Goal: Task Accomplishment & Management: Manage account settings

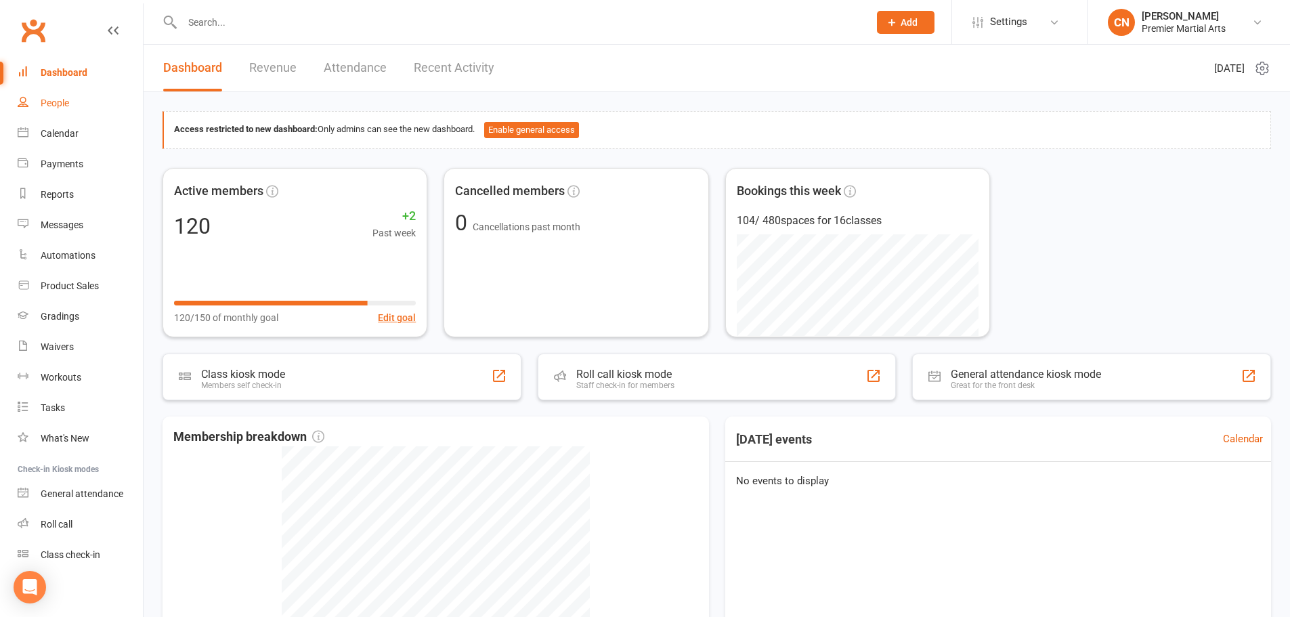
click at [51, 104] on div "People" at bounding box center [55, 103] width 28 height 11
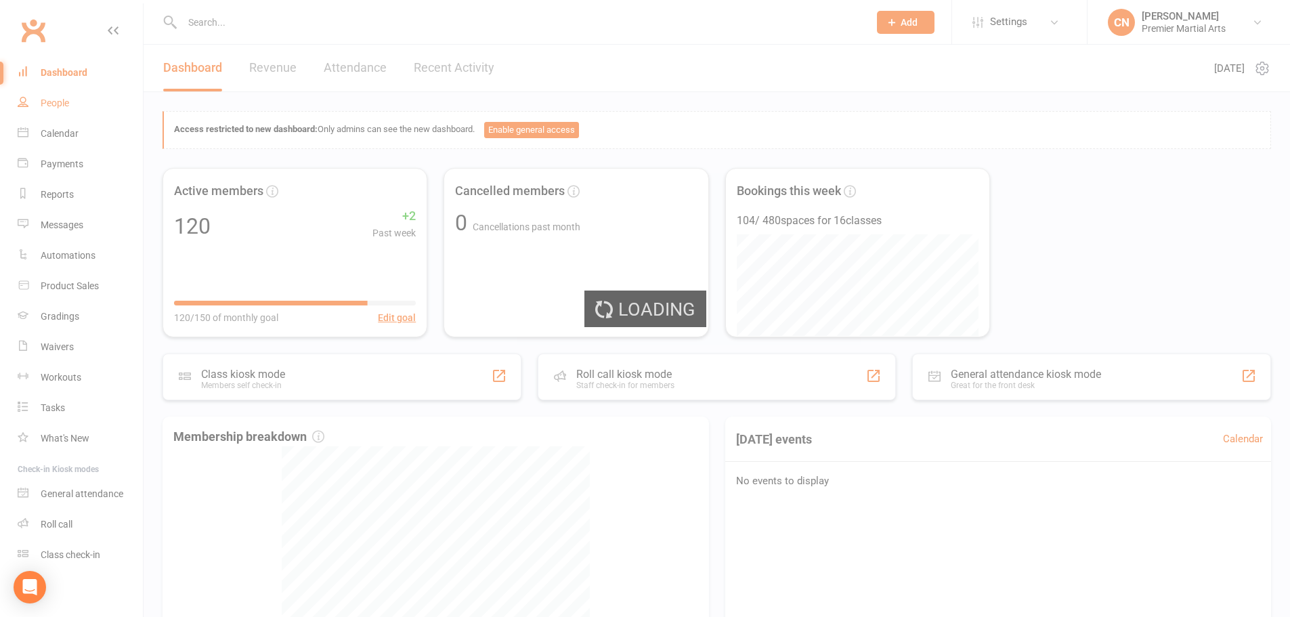
select select "100"
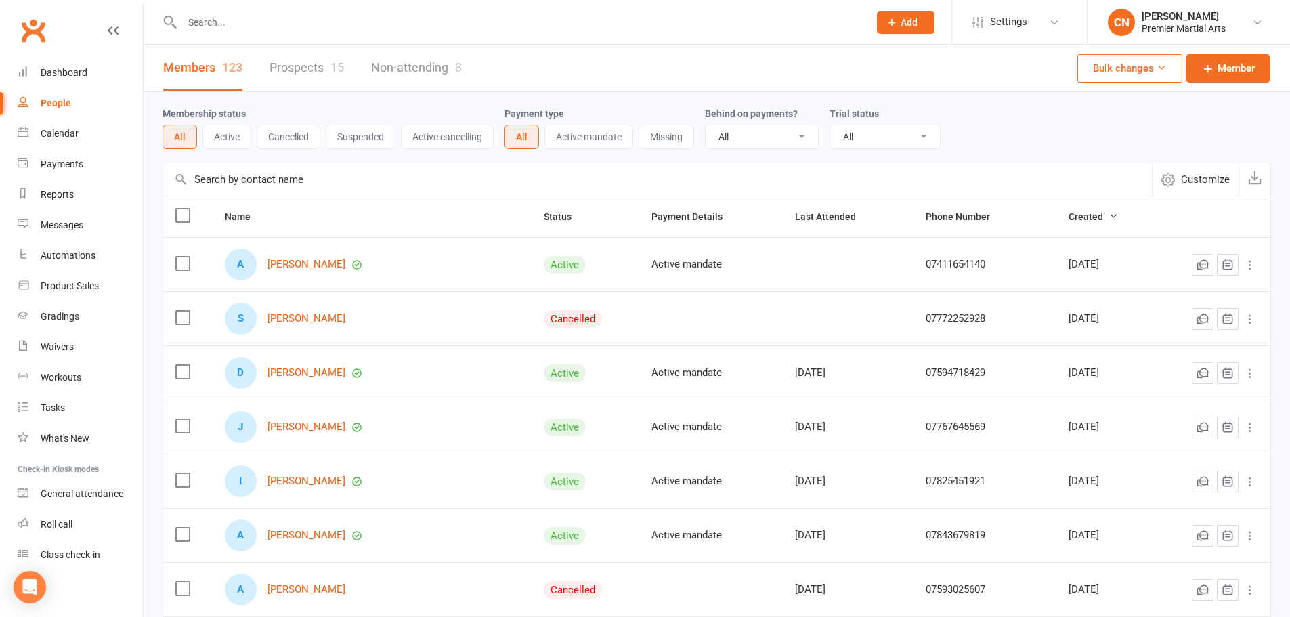
click at [288, 71] on link "Prospects 15" at bounding box center [306, 68] width 74 height 47
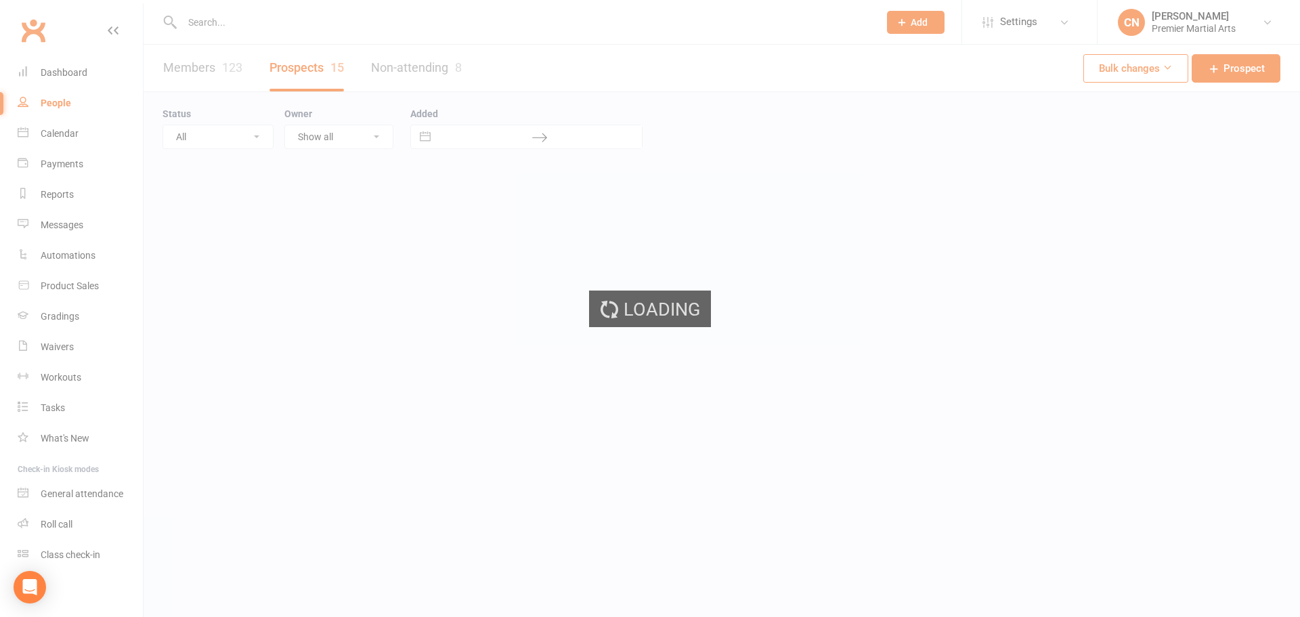
select select "100"
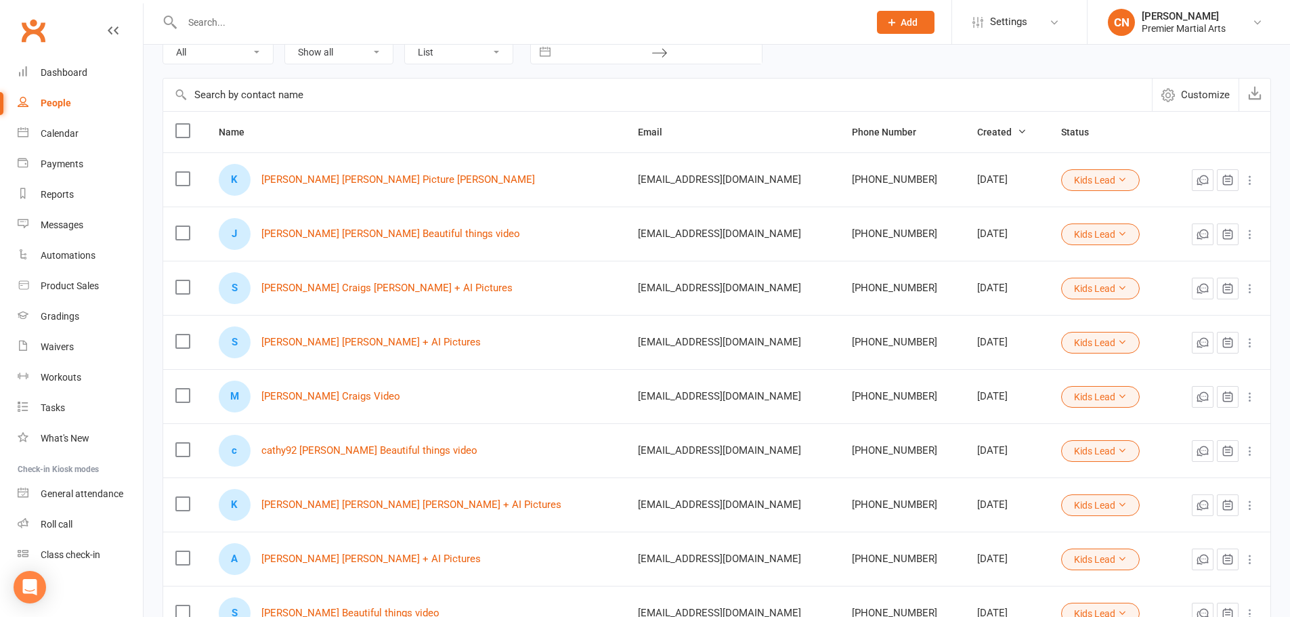
scroll to position [68, 0]
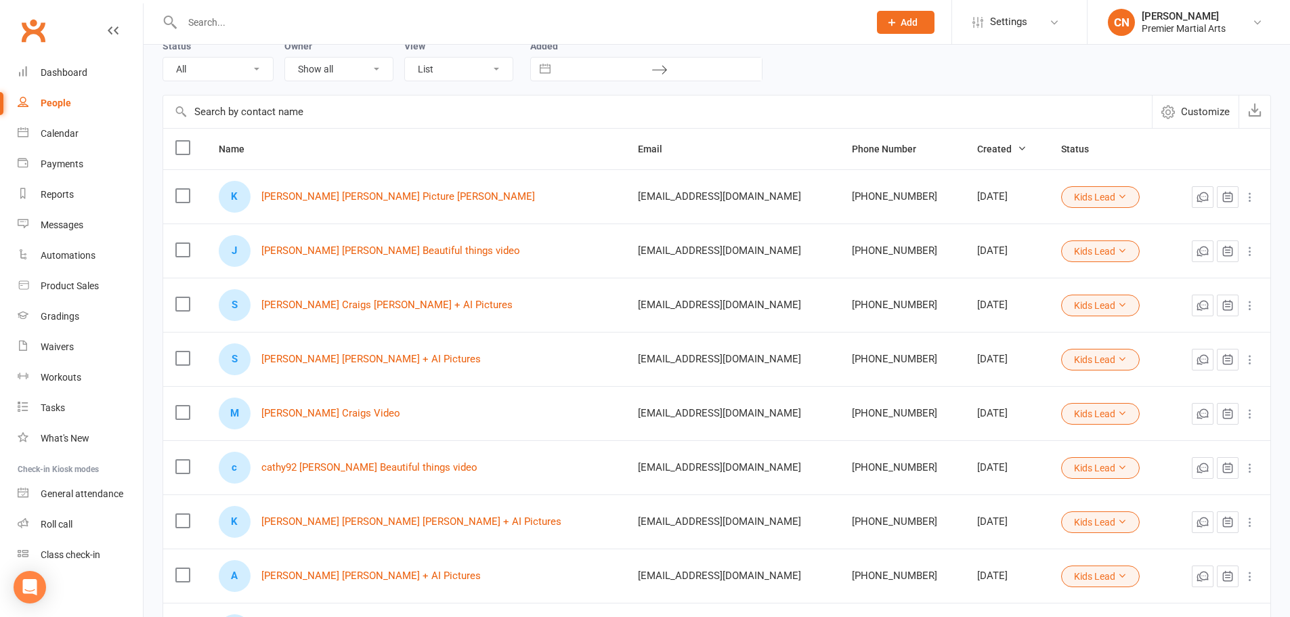
click at [181, 144] on label at bounding box center [182, 148] width 14 height 14
click at [181, 141] on input "checkbox" at bounding box center [182, 141] width 14 height 0
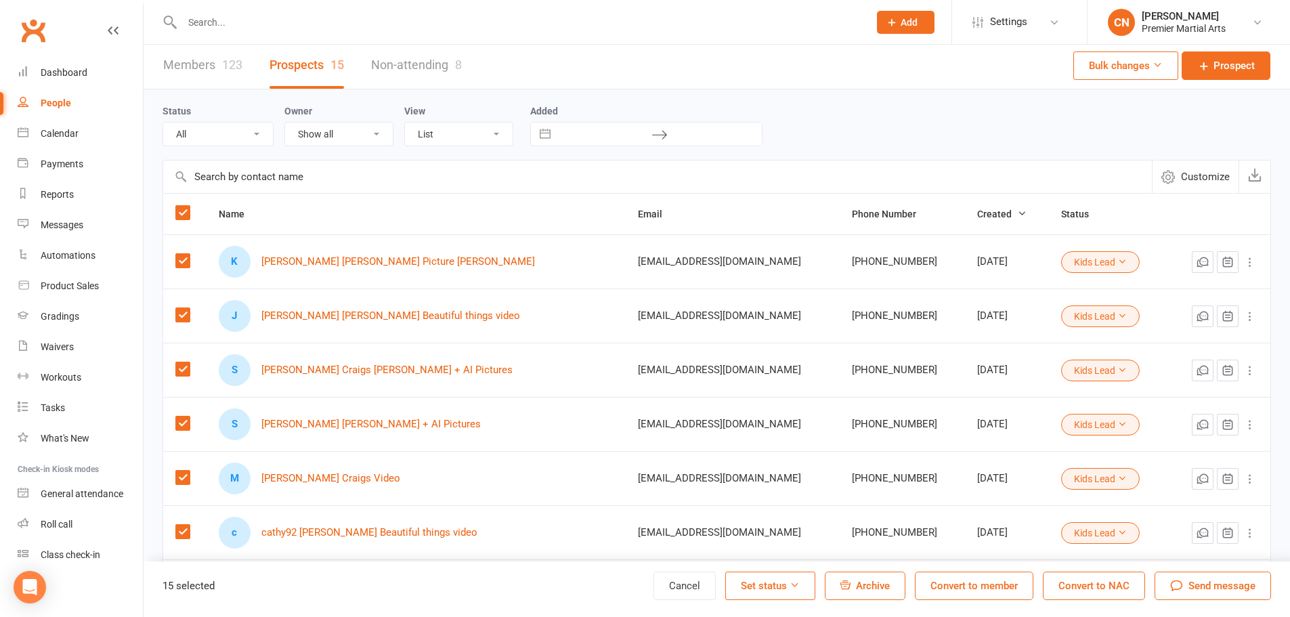
scroll to position [0, 0]
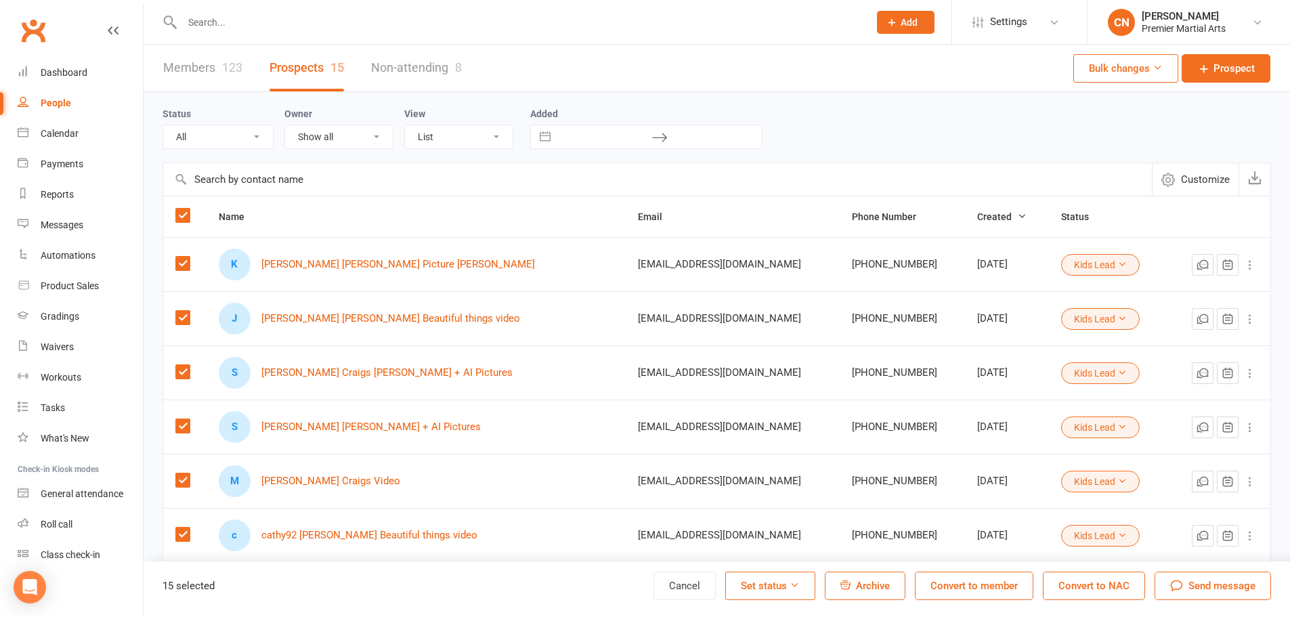
click at [798, 588] on icon at bounding box center [795, 585] width 10 height 10
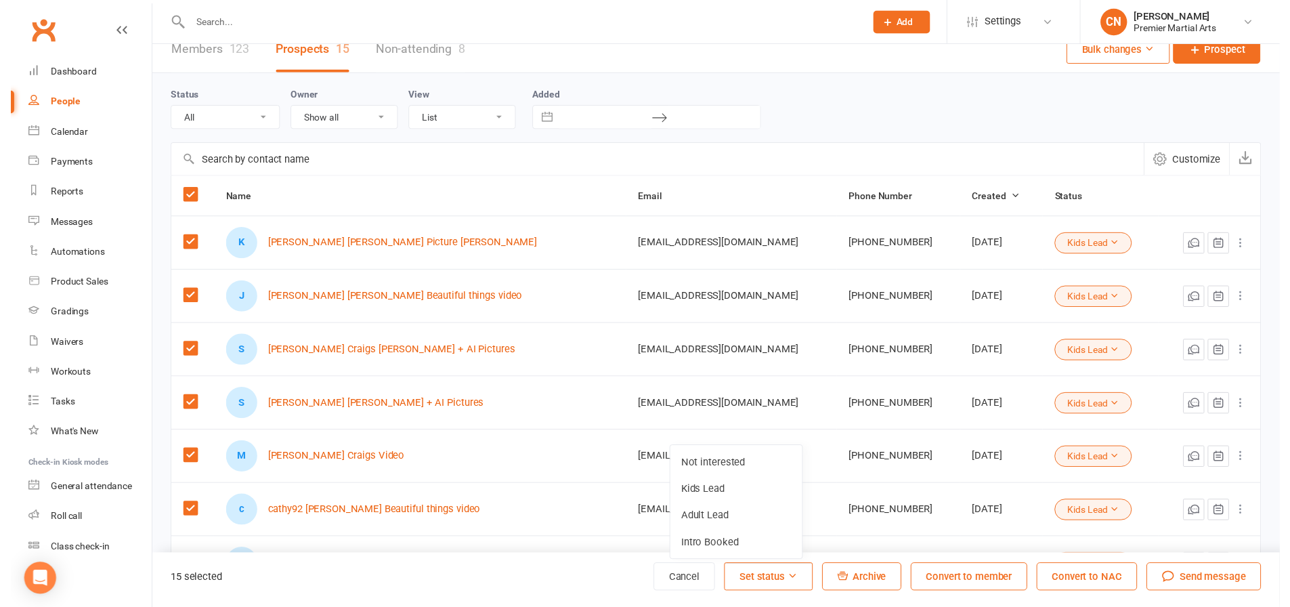
scroll to position [12, 0]
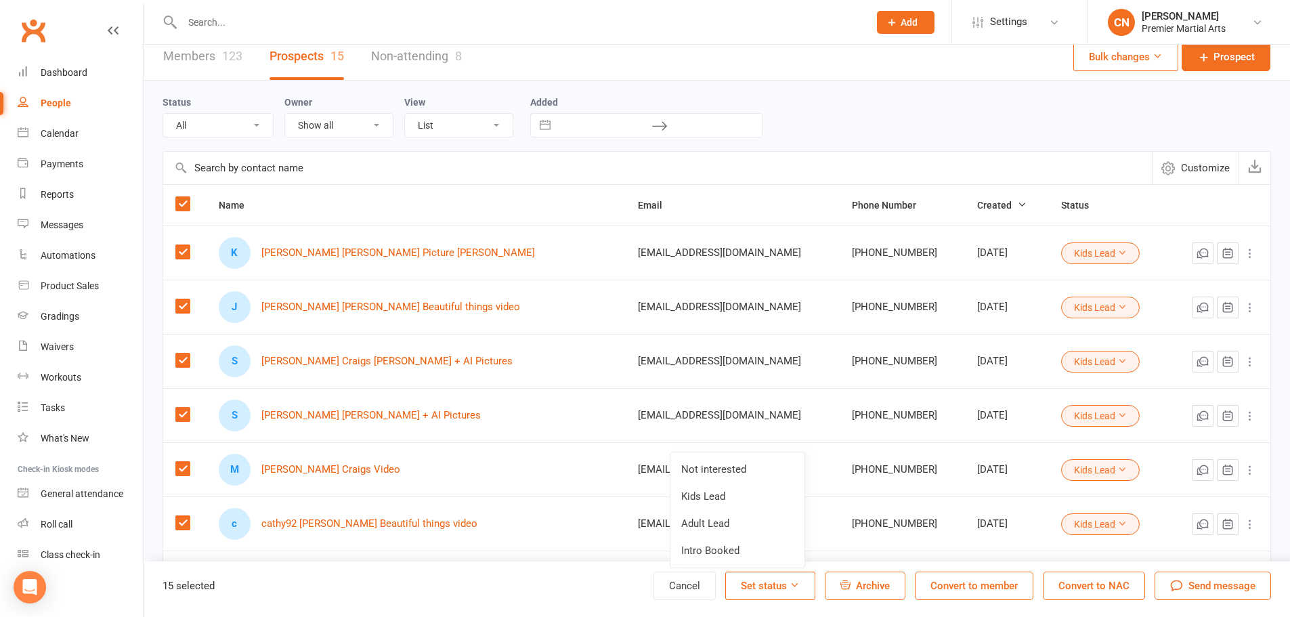
click at [189, 205] on label at bounding box center [182, 204] width 14 height 14
click at [189, 197] on input "checkbox" at bounding box center [182, 197] width 14 height 0
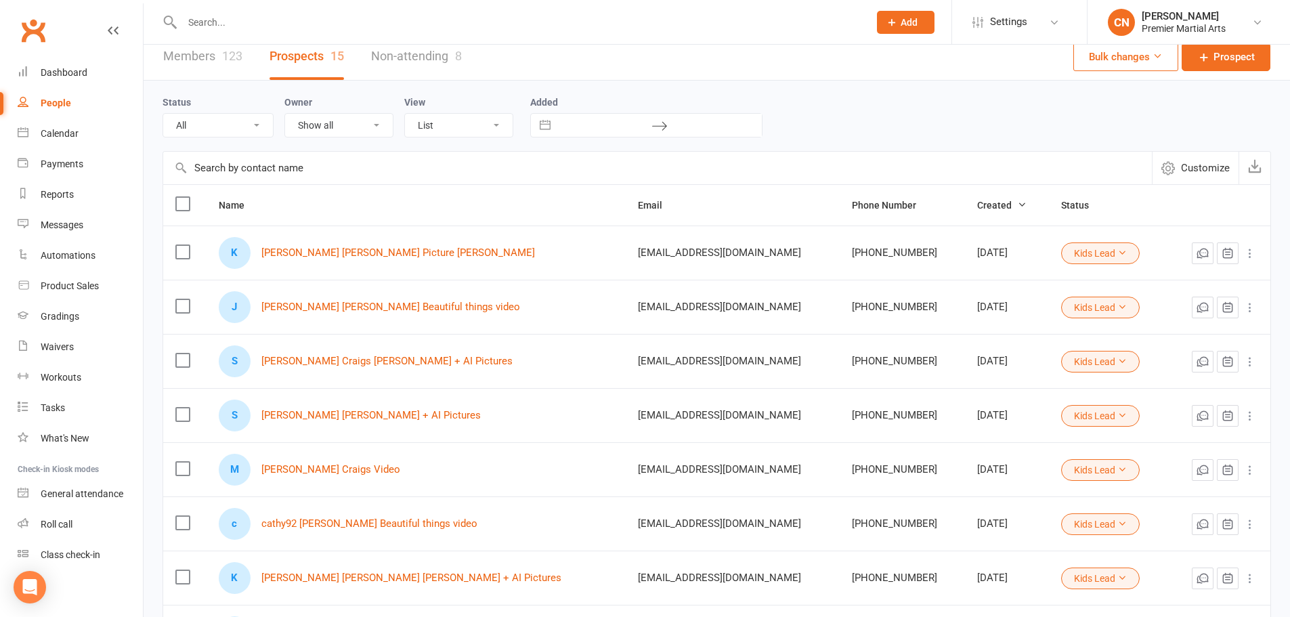
click at [184, 253] on label at bounding box center [182, 252] width 14 height 14
click at [184, 245] on input "checkbox" at bounding box center [182, 245] width 14 height 0
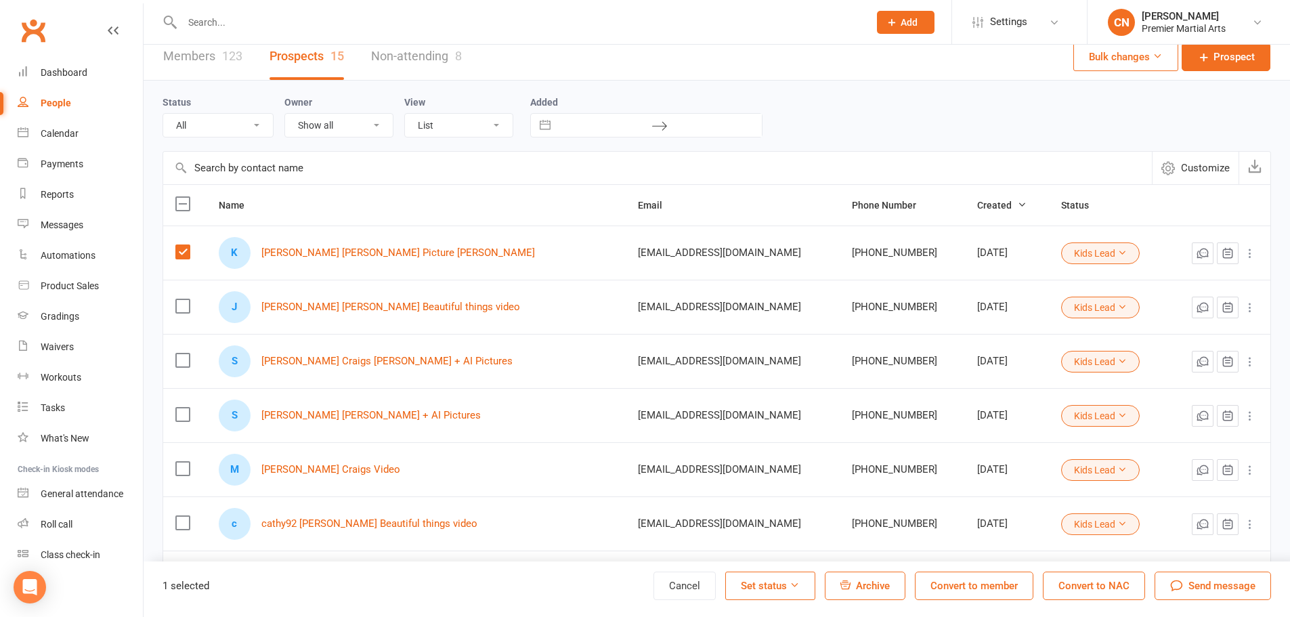
click at [793, 579] on button "Set status" at bounding box center [770, 586] width 90 height 28
click at [723, 469] on link "Not interested" at bounding box center [737, 469] width 134 height 27
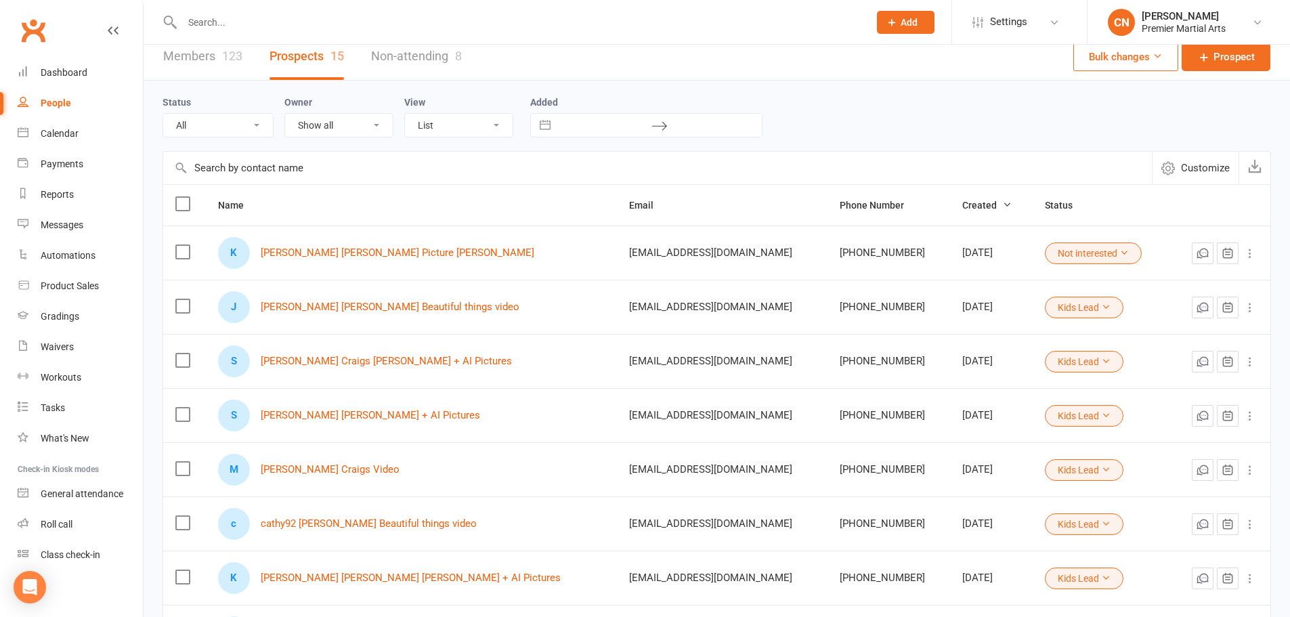
click at [186, 308] on label at bounding box center [182, 306] width 14 height 14
click at [186, 299] on input "checkbox" at bounding box center [182, 299] width 14 height 0
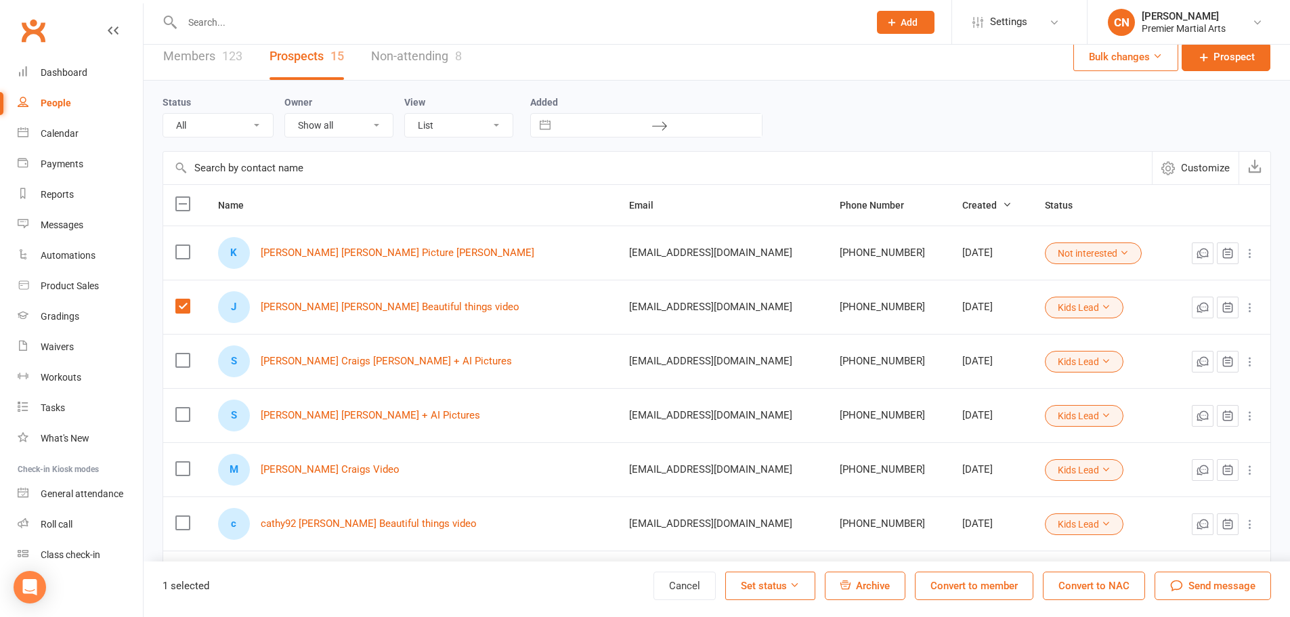
click at [804, 586] on button "Set status" at bounding box center [770, 586] width 90 height 28
click at [733, 553] on link "Intro Booked" at bounding box center [737, 550] width 134 height 27
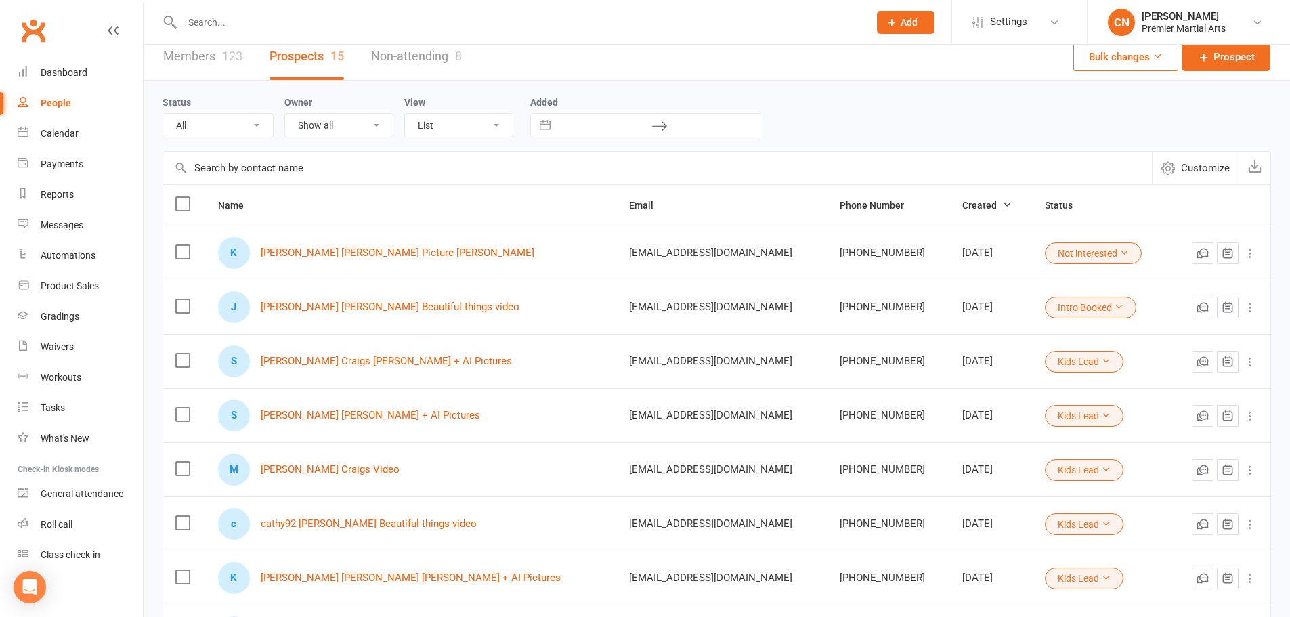
click at [185, 361] on label at bounding box center [182, 360] width 14 height 14
click at [185, 353] on input "checkbox" at bounding box center [182, 353] width 14 height 0
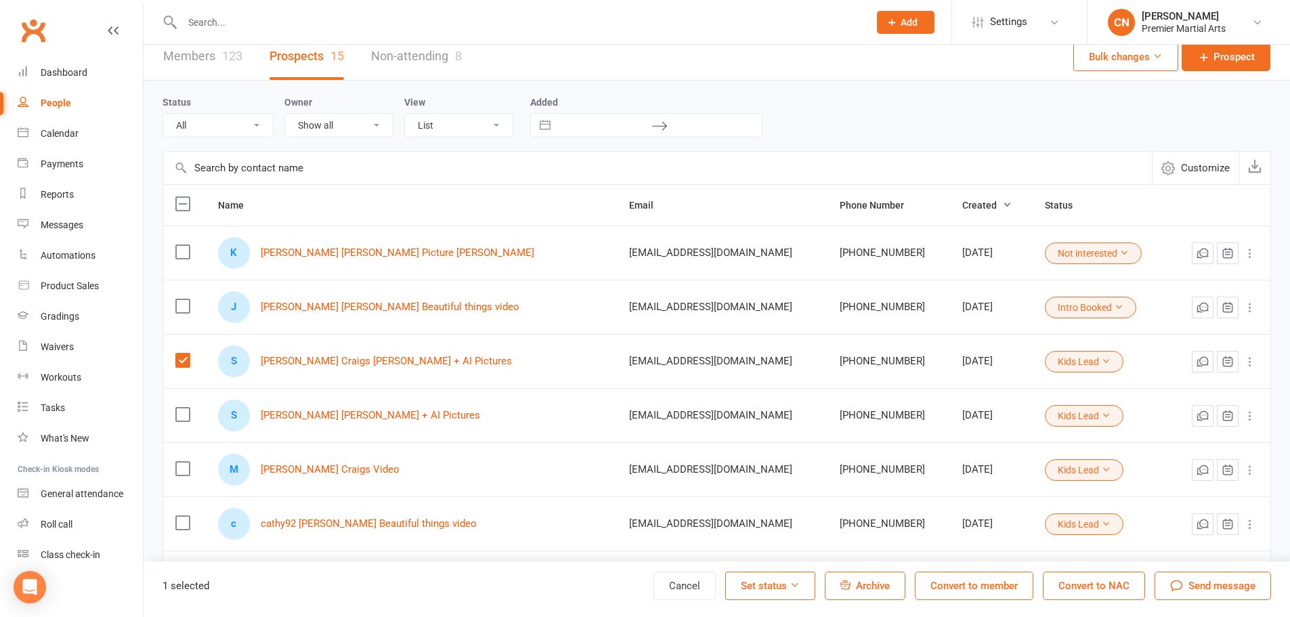
click at [788, 582] on button "Set status" at bounding box center [770, 586] width 90 height 28
click at [744, 554] on link "Intro Booked" at bounding box center [737, 550] width 134 height 27
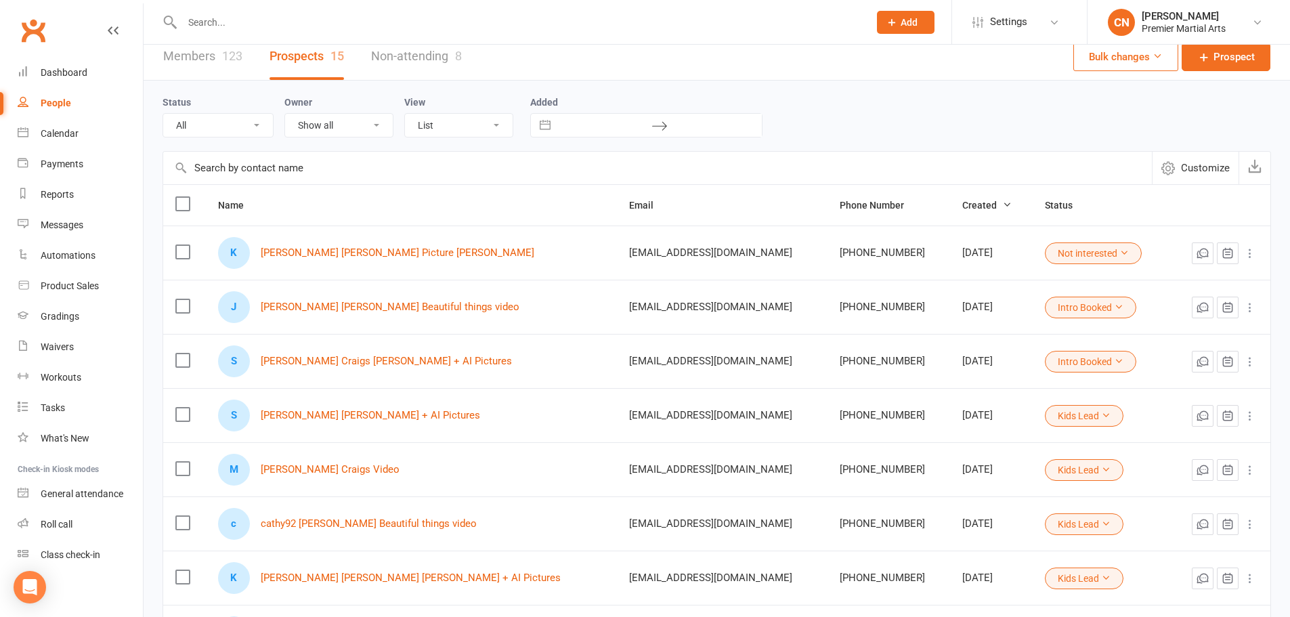
click at [186, 413] on label at bounding box center [182, 415] width 14 height 14
click at [186, 408] on input "checkbox" at bounding box center [182, 408] width 14 height 0
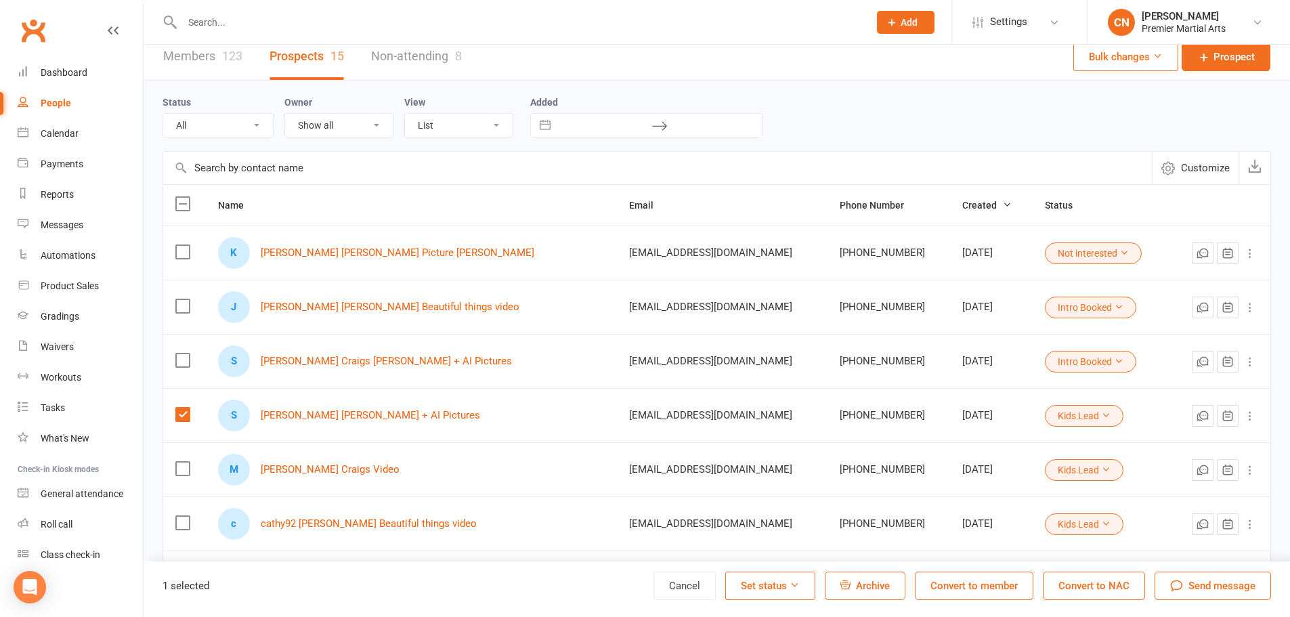
click at [758, 578] on button "Set status" at bounding box center [770, 586] width 90 height 28
click at [739, 543] on link "Intro Booked" at bounding box center [737, 550] width 134 height 27
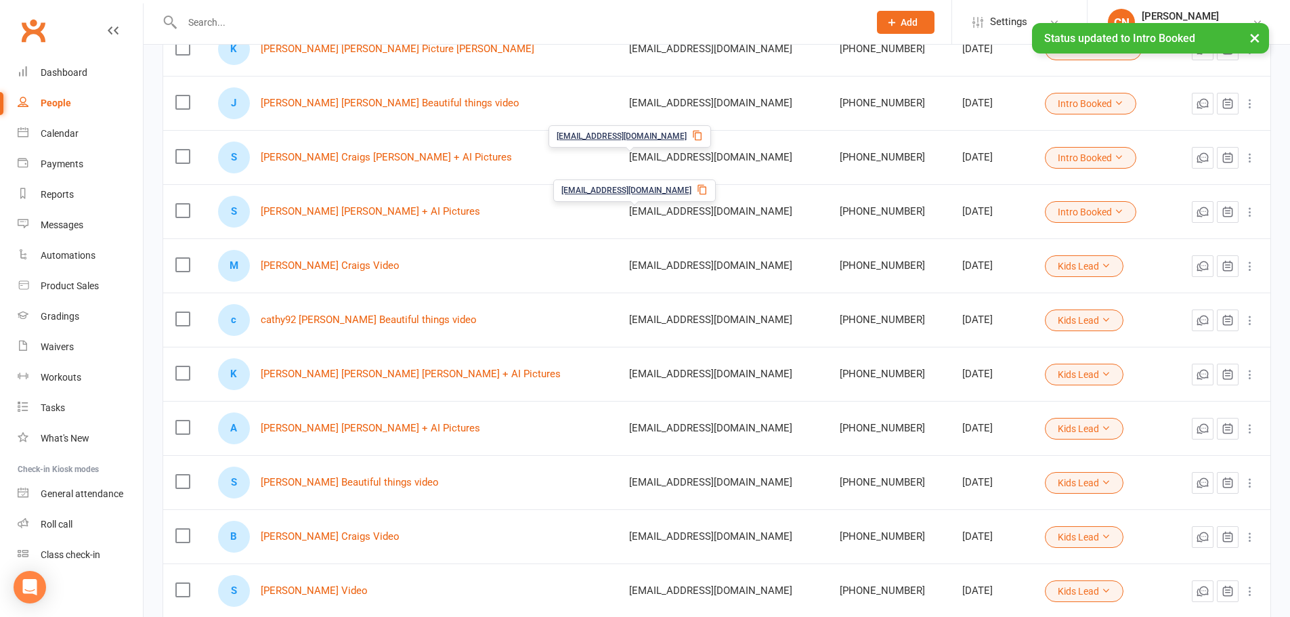
scroll to position [282, 0]
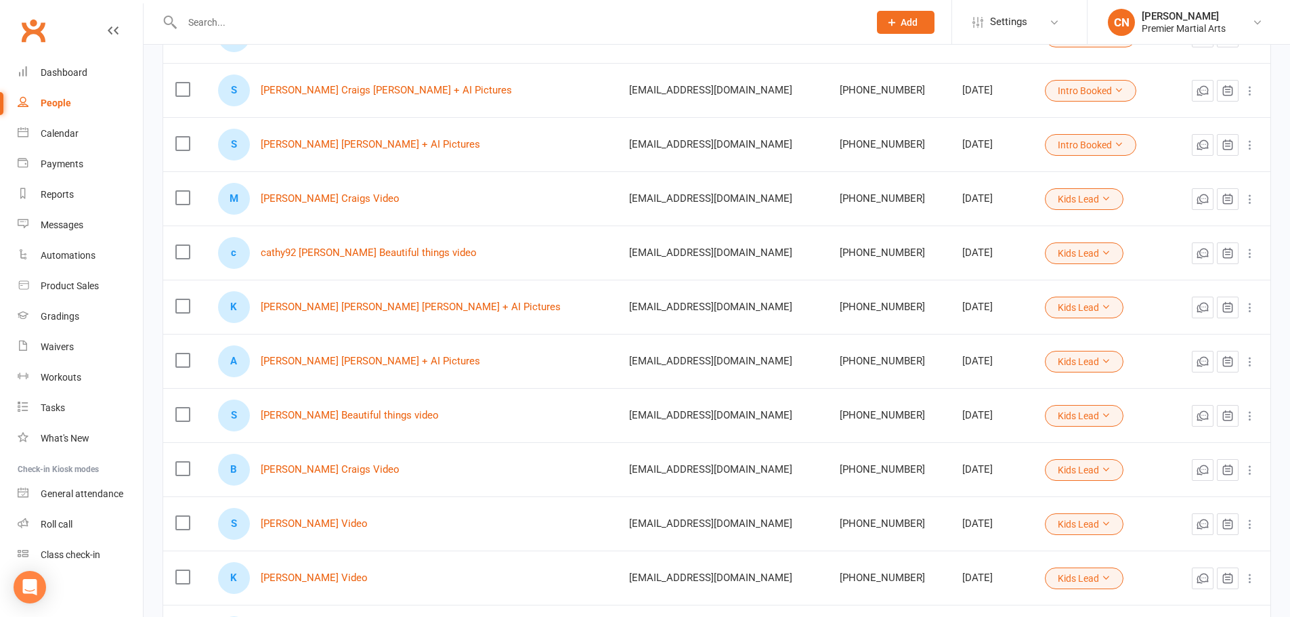
click at [181, 256] on label at bounding box center [182, 252] width 14 height 14
click at [181, 245] on input "checkbox" at bounding box center [182, 245] width 14 height 0
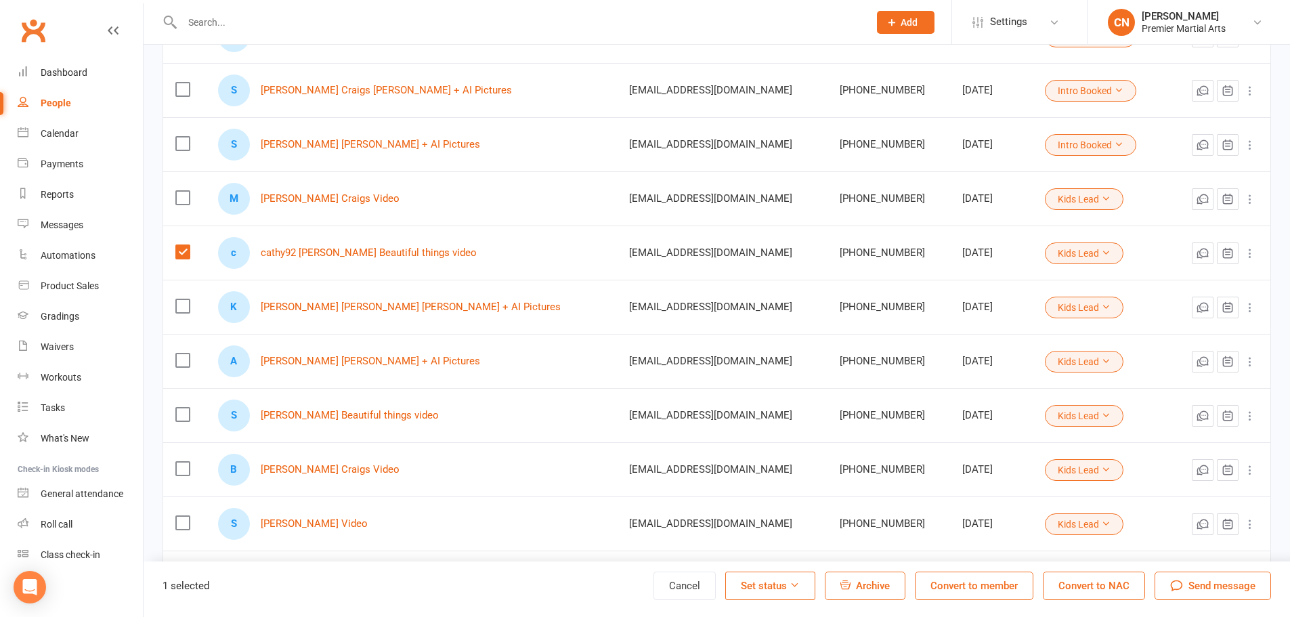
click at [872, 586] on span "Archive" at bounding box center [873, 586] width 34 height 12
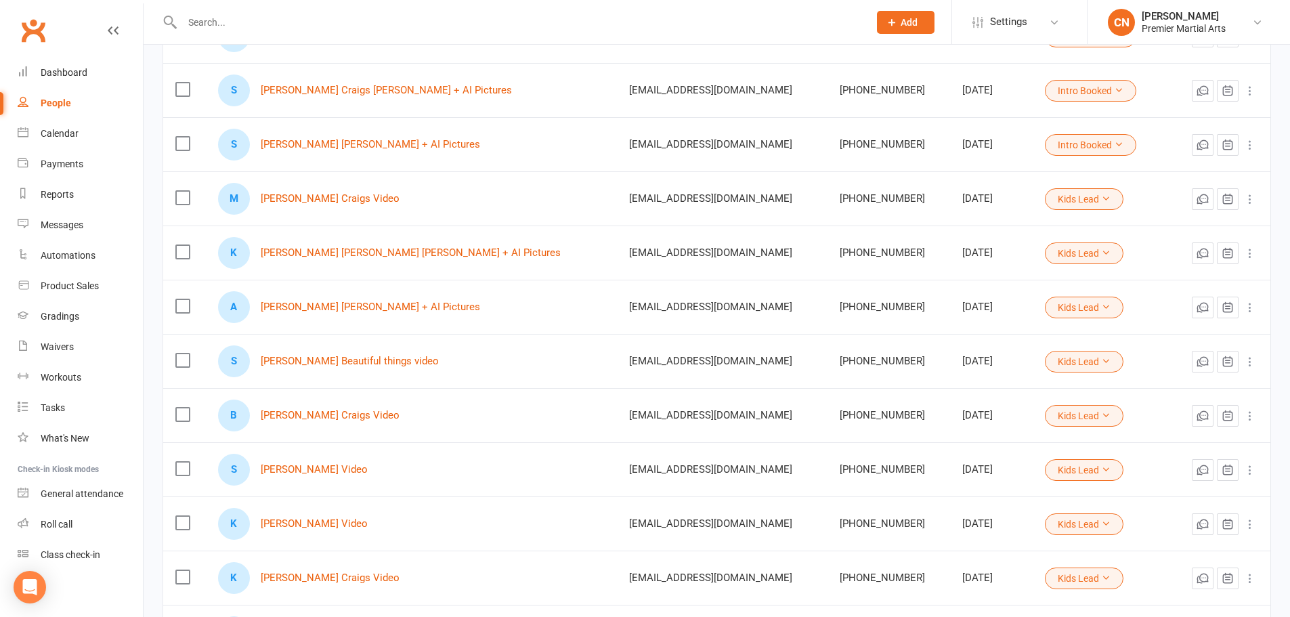
click at [187, 255] on label at bounding box center [182, 252] width 14 height 14
click at [187, 245] on input "checkbox" at bounding box center [182, 245] width 14 height 0
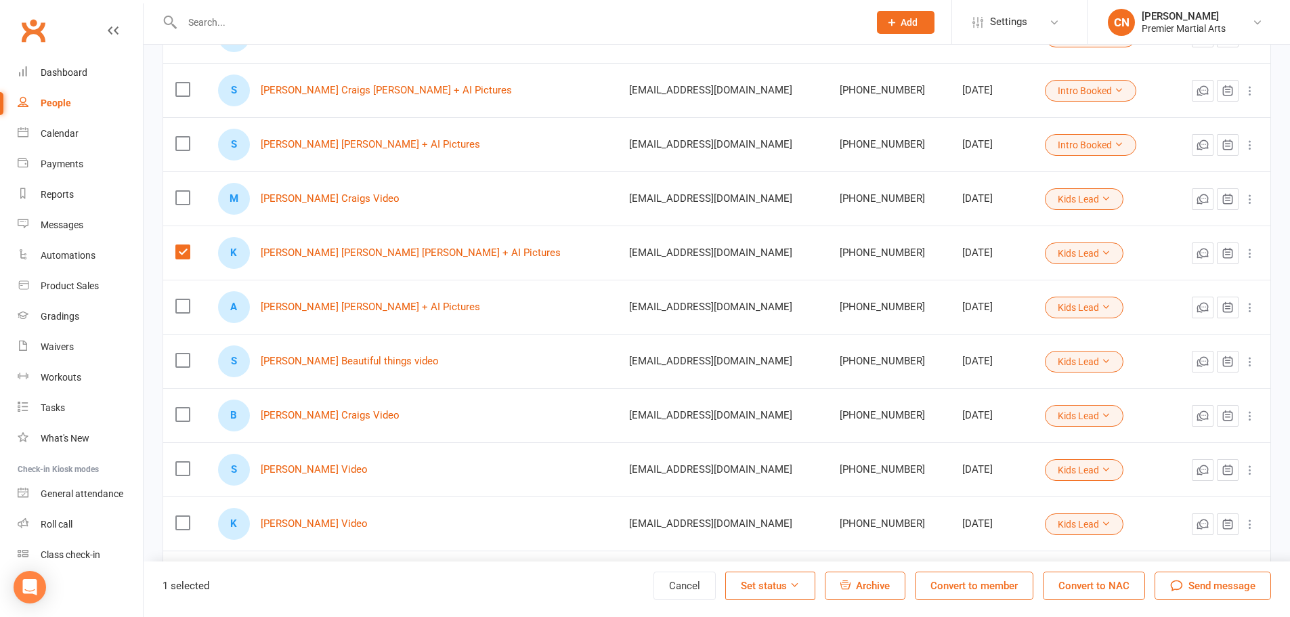
click at [776, 588] on button "Set status" at bounding box center [770, 586] width 90 height 28
click at [744, 551] on link "Intro Booked" at bounding box center [737, 550] width 134 height 27
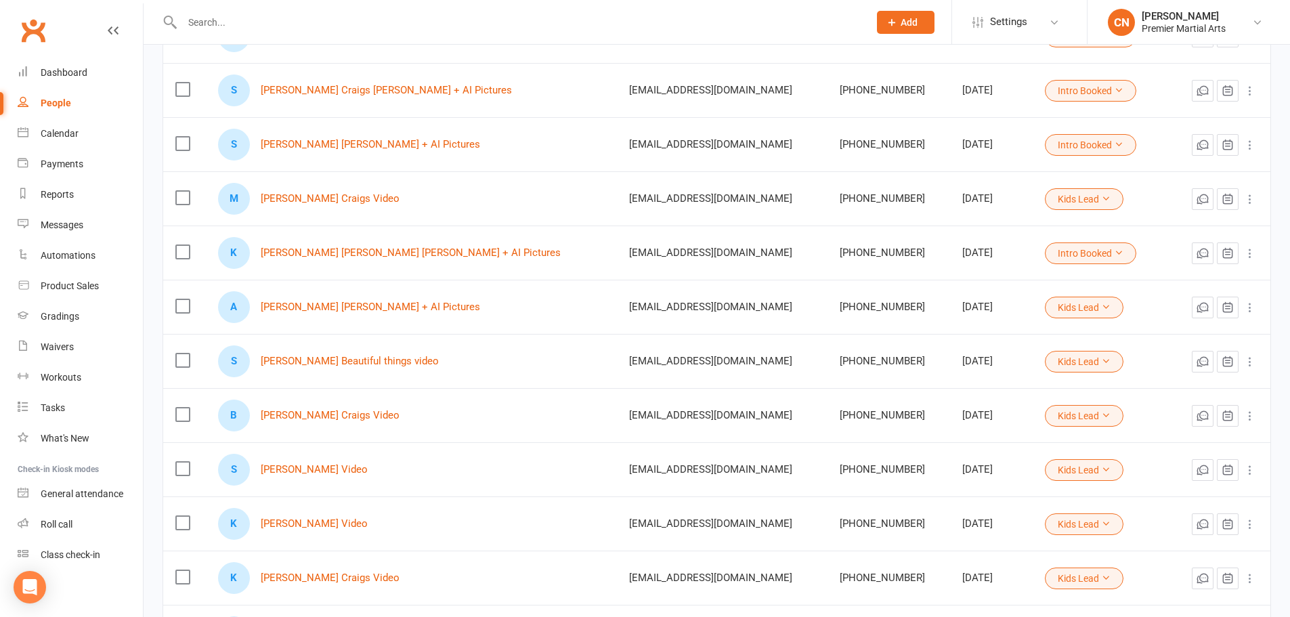
click at [181, 301] on label at bounding box center [182, 306] width 14 height 14
click at [181, 299] on input "checkbox" at bounding box center [182, 299] width 14 height 0
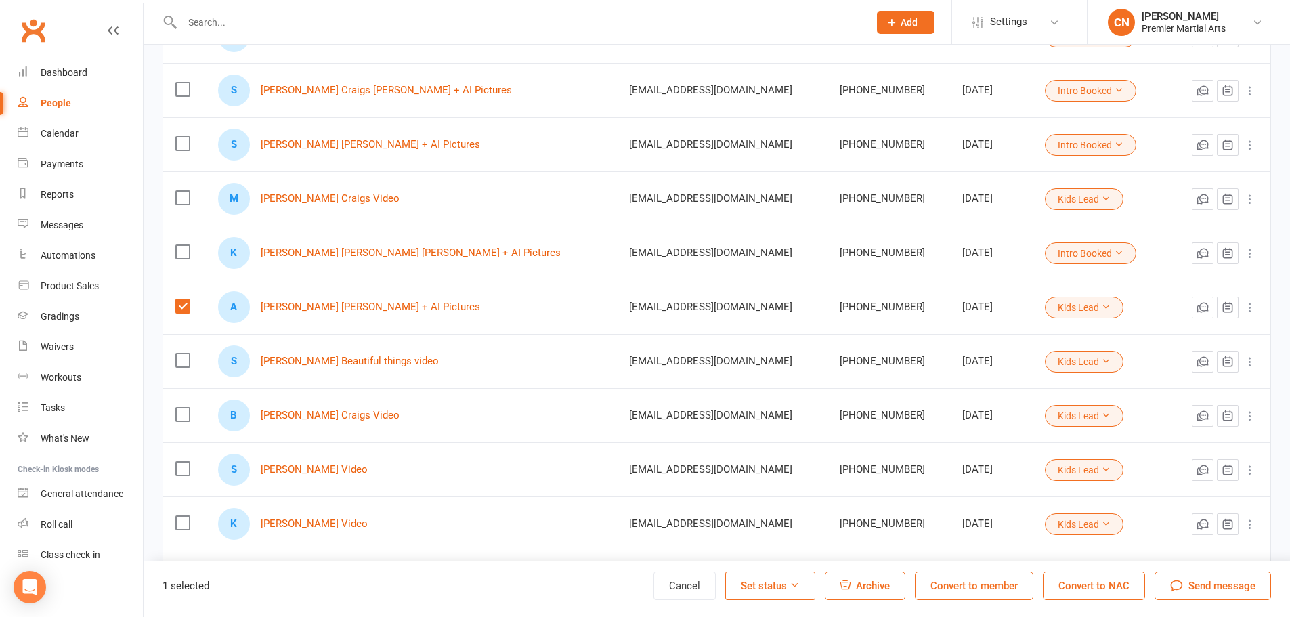
click at [794, 578] on button "Set status" at bounding box center [770, 586] width 90 height 28
click at [761, 463] on link "Not interested" at bounding box center [737, 469] width 134 height 27
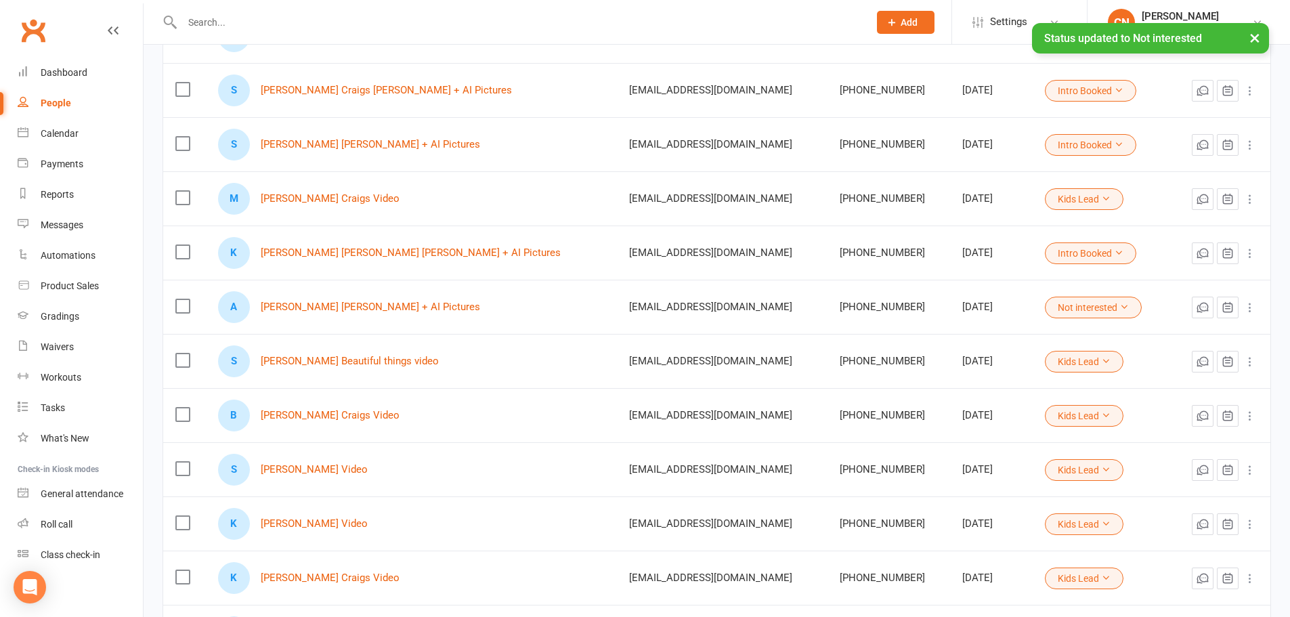
click at [186, 360] on label at bounding box center [182, 360] width 14 height 14
click at [186, 353] on input "checkbox" at bounding box center [182, 353] width 14 height 0
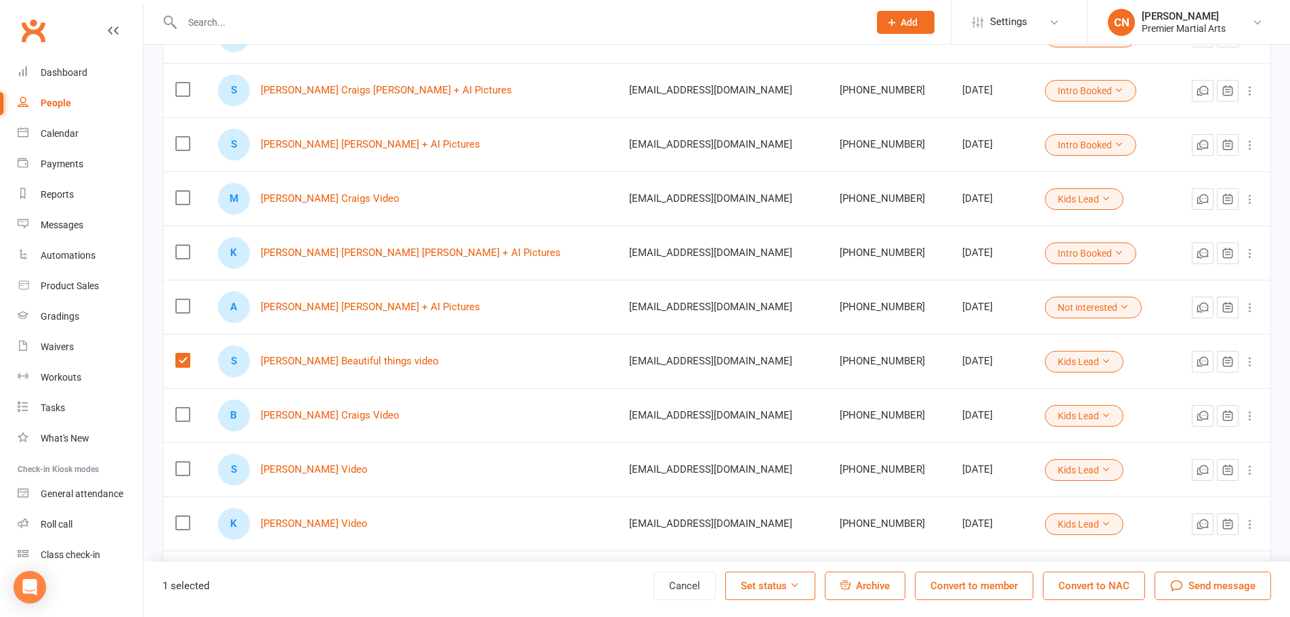
click at [790, 592] on button "Set status" at bounding box center [770, 586] width 90 height 28
click at [727, 473] on link "Not interested" at bounding box center [737, 469] width 134 height 27
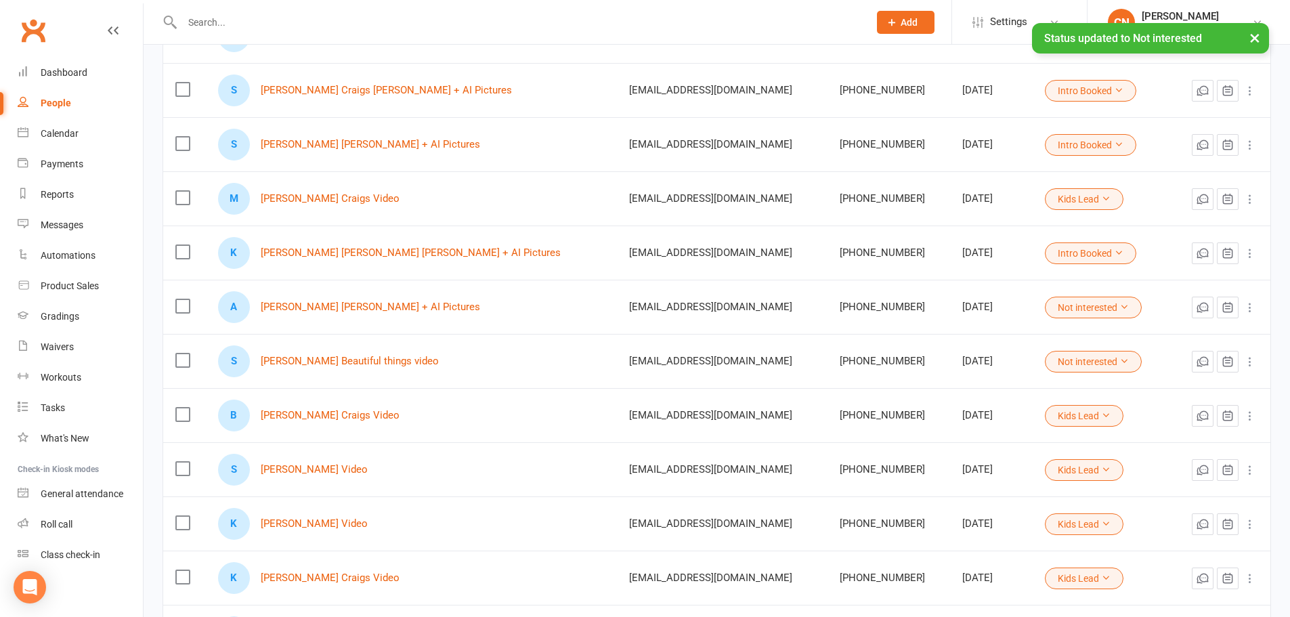
click at [181, 417] on label at bounding box center [182, 415] width 14 height 14
click at [181, 408] on input "checkbox" at bounding box center [182, 408] width 14 height 0
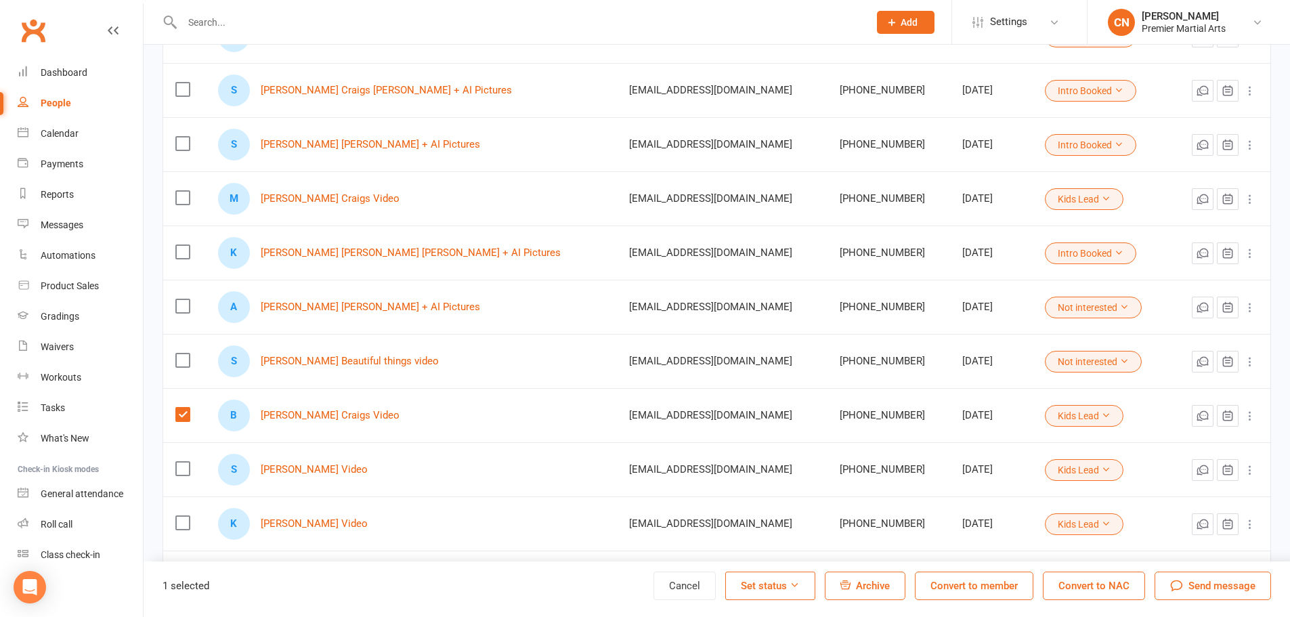
click at [803, 588] on button "Set status" at bounding box center [770, 586] width 90 height 28
click at [737, 469] on link "Not interested" at bounding box center [737, 469] width 134 height 27
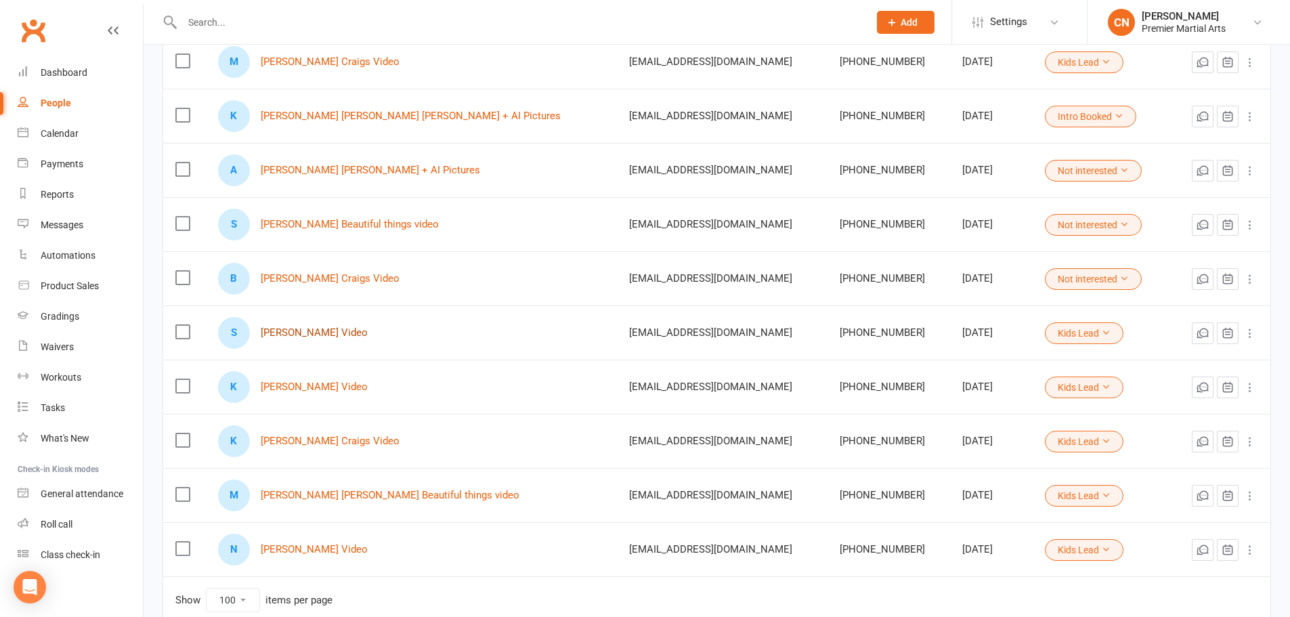
scroll to position [499, 0]
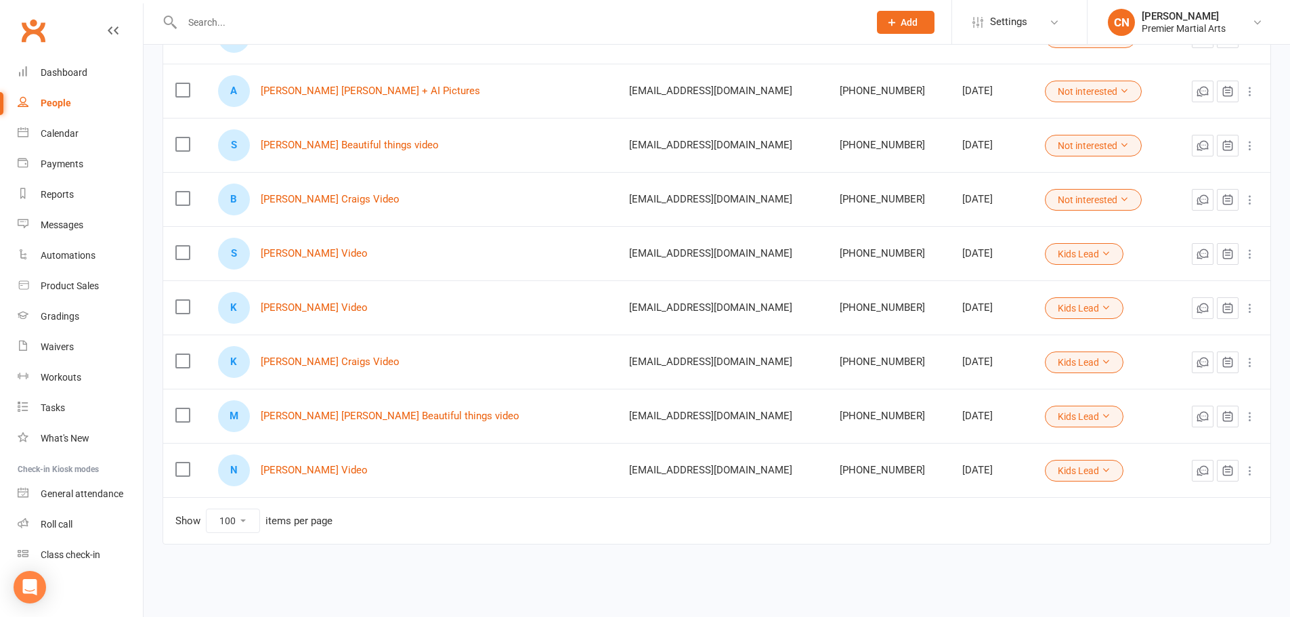
click at [186, 254] on label at bounding box center [182, 253] width 14 height 14
click at [186, 246] on input "checkbox" at bounding box center [182, 246] width 14 height 0
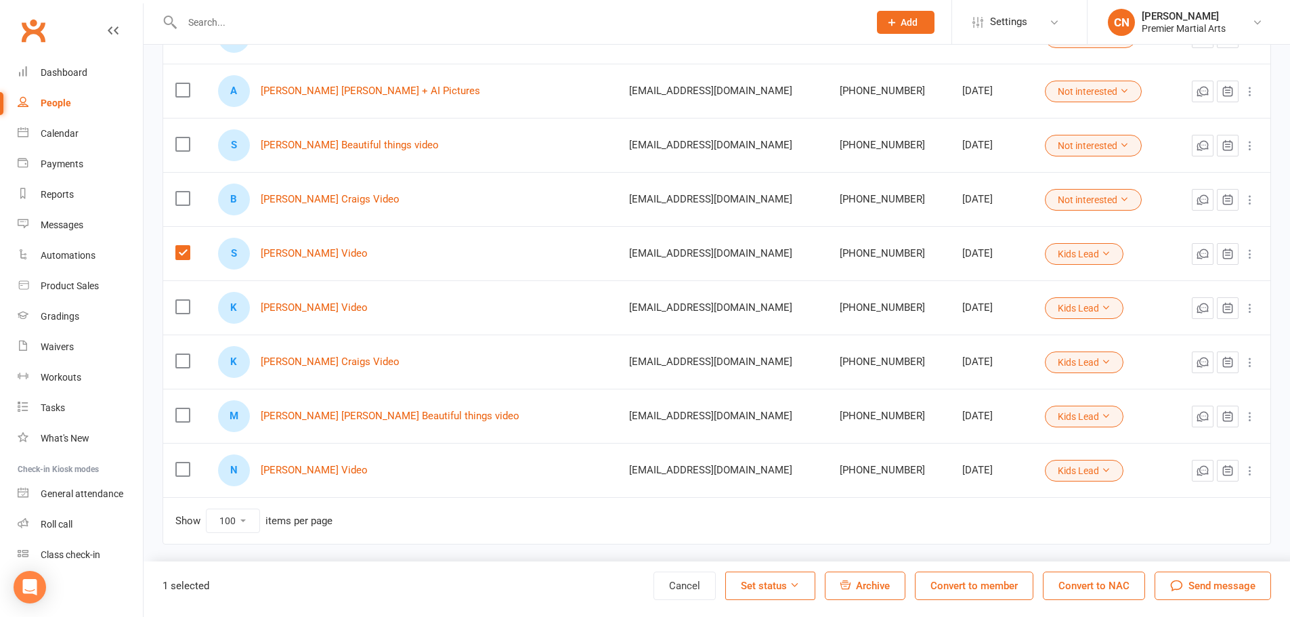
click at [784, 587] on button "Set status" at bounding box center [770, 586] width 90 height 28
click at [738, 474] on link "Not interested" at bounding box center [737, 469] width 134 height 27
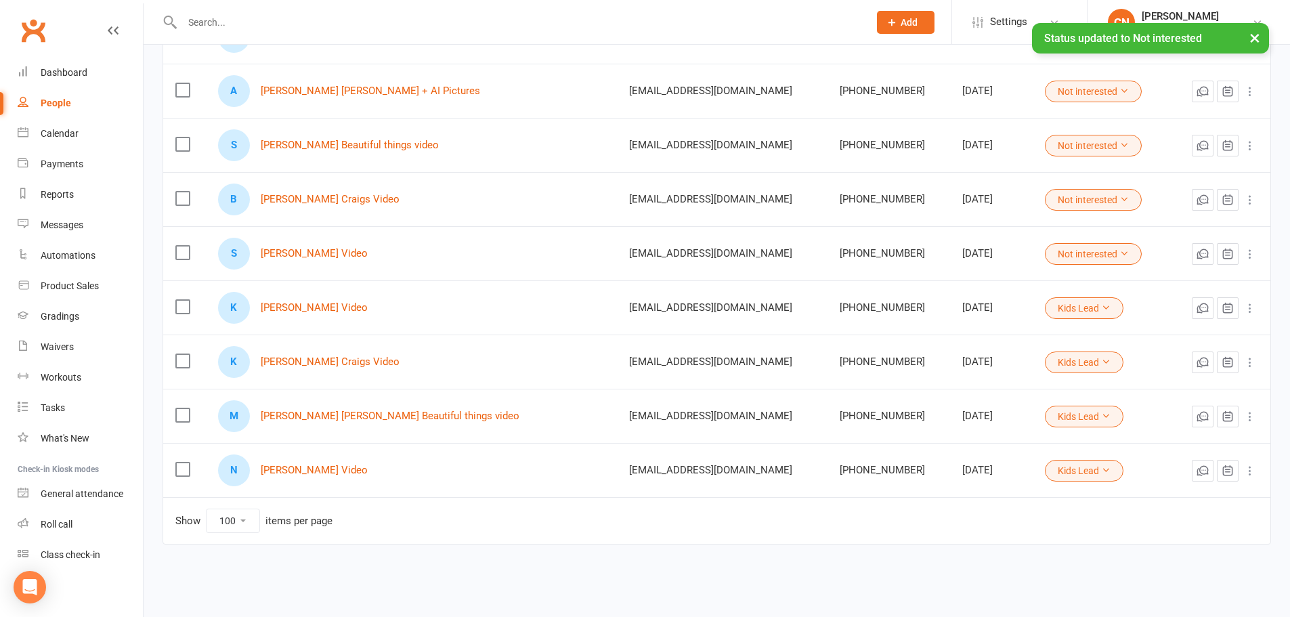
click at [183, 311] on label at bounding box center [182, 307] width 14 height 14
click at [183, 300] on input "checkbox" at bounding box center [182, 300] width 14 height 0
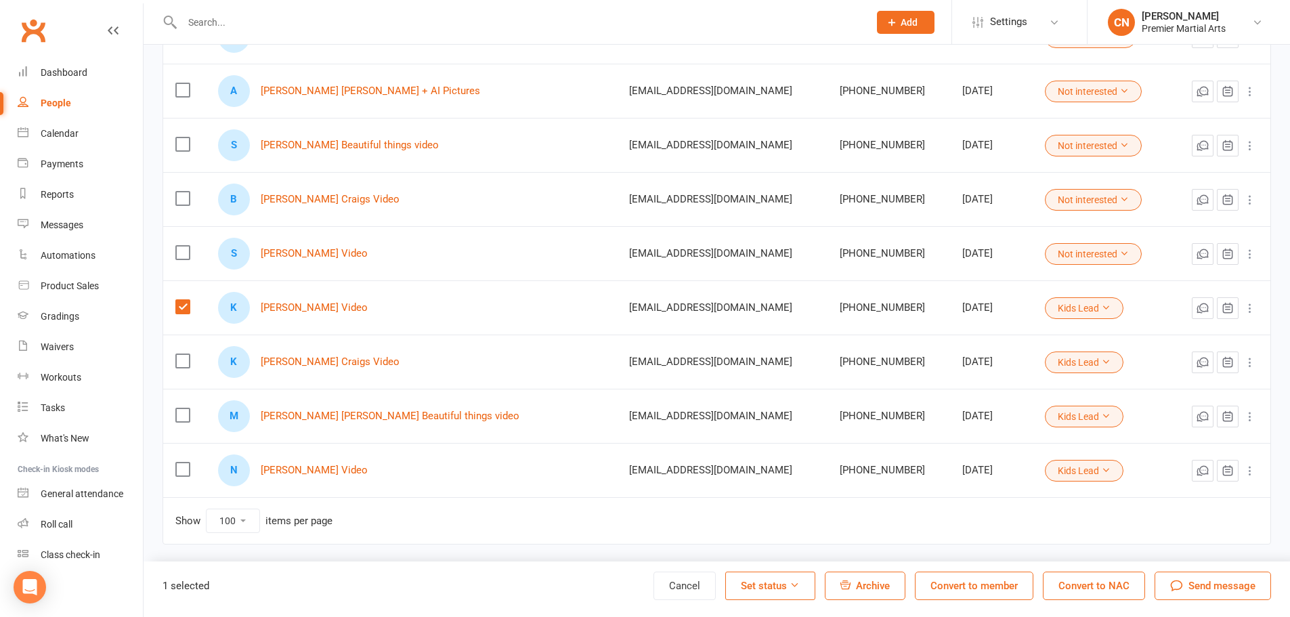
click at [795, 584] on icon at bounding box center [795, 585] width 10 height 10
click at [723, 545] on link "Intro Booked" at bounding box center [737, 550] width 134 height 27
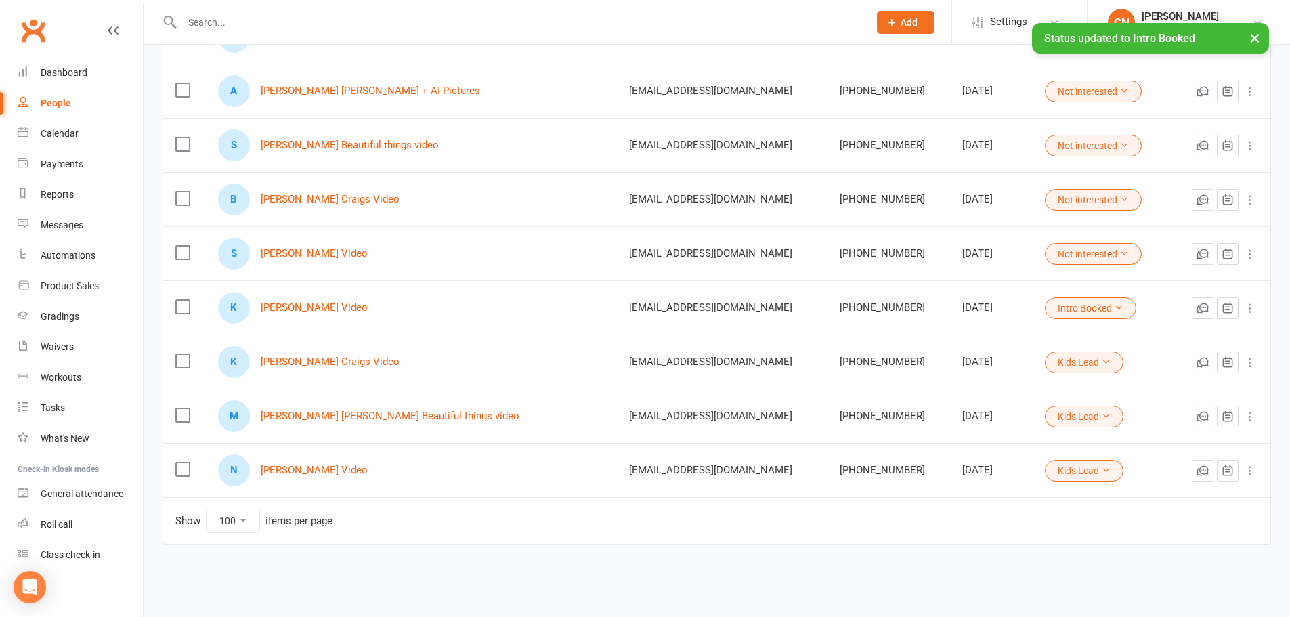
click at [183, 363] on label at bounding box center [182, 361] width 14 height 14
click at [183, 354] on input "checkbox" at bounding box center [182, 354] width 14 height 0
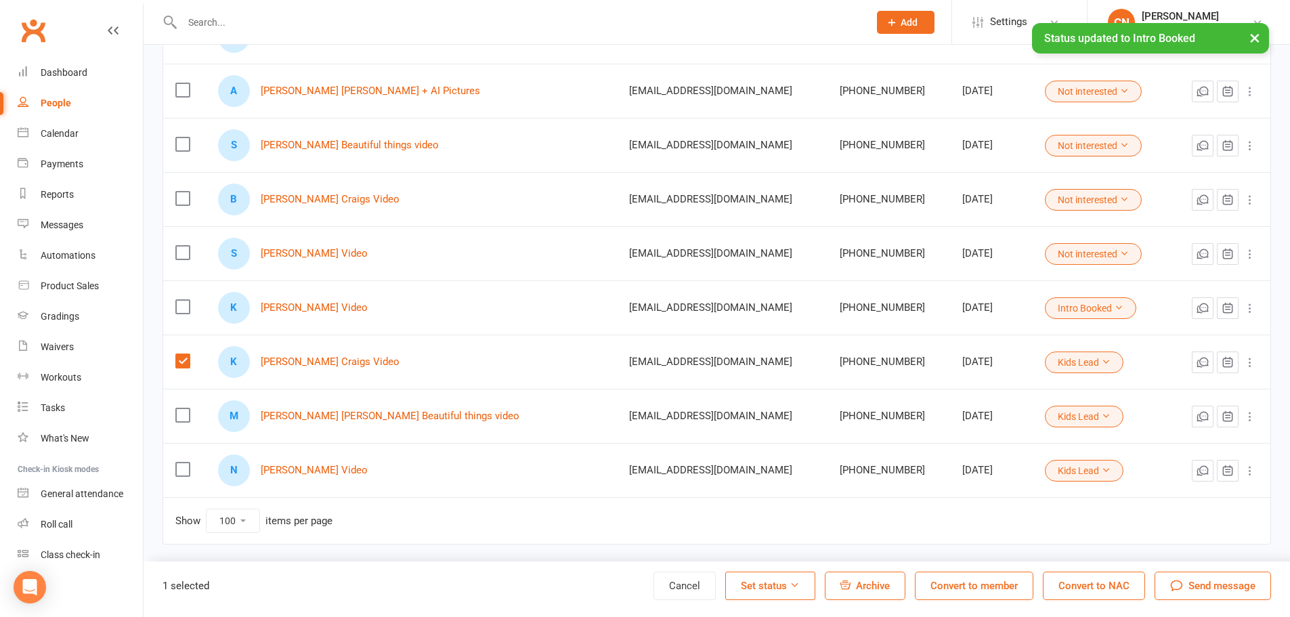
click at [786, 588] on button "Set status" at bounding box center [770, 586] width 90 height 28
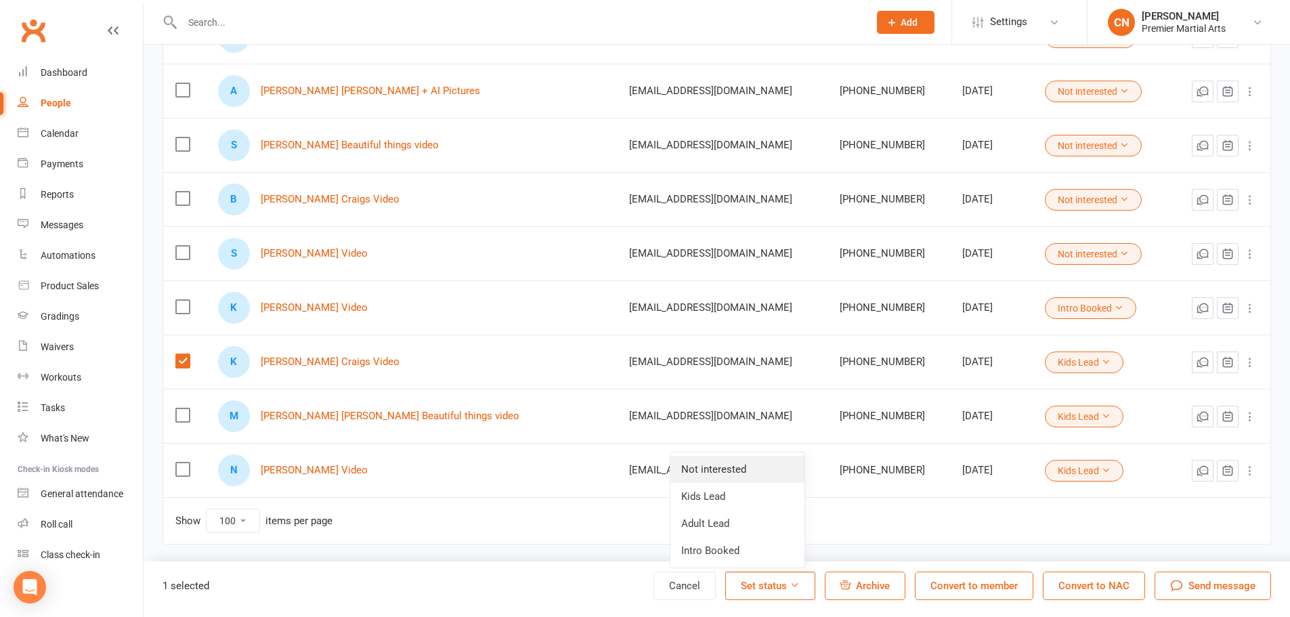
click at [742, 475] on link "Not interested" at bounding box center [737, 469] width 134 height 27
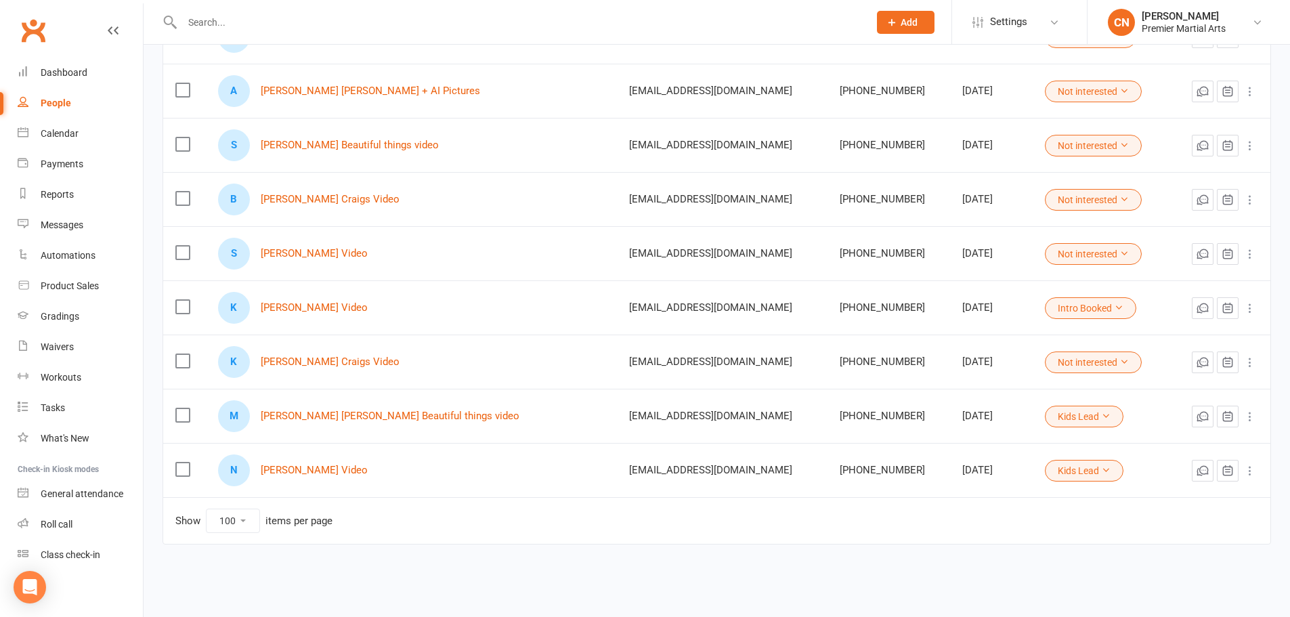
click at [186, 412] on label at bounding box center [182, 415] width 14 height 14
click at [186, 408] on input "checkbox" at bounding box center [182, 408] width 14 height 0
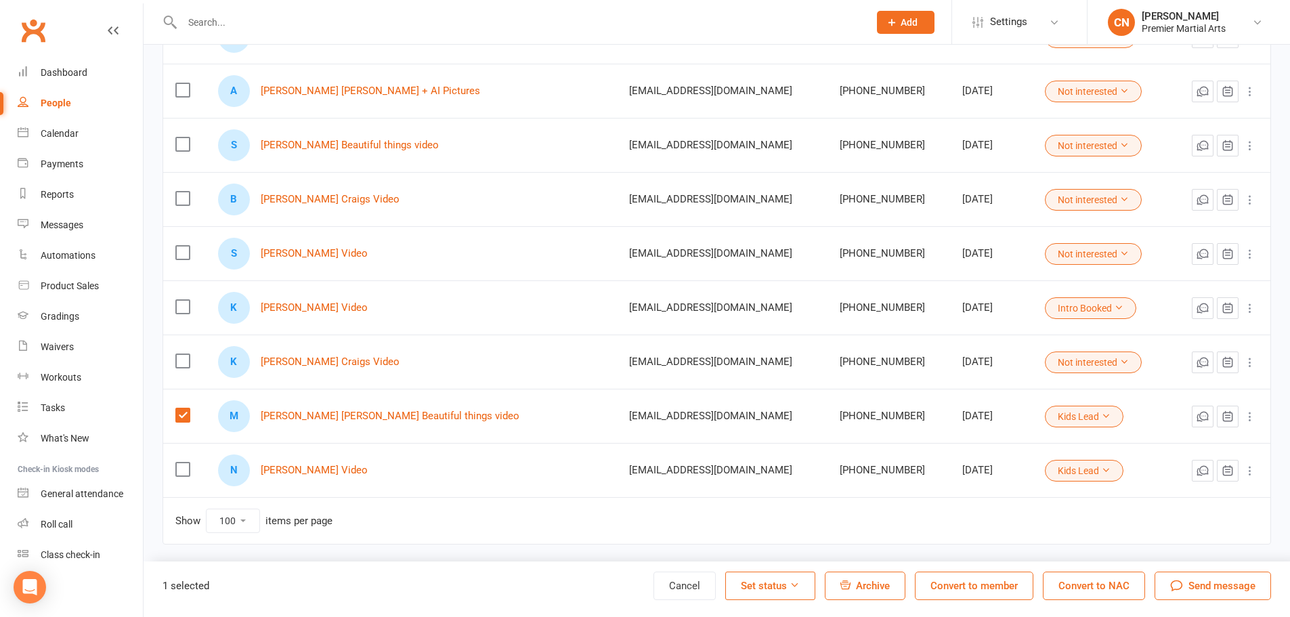
click at [787, 590] on button "Set status" at bounding box center [770, 586] width 90 height 28
click at [733, 472] on link "Not interested" at bounding box center [737, 469] width 134 height 27
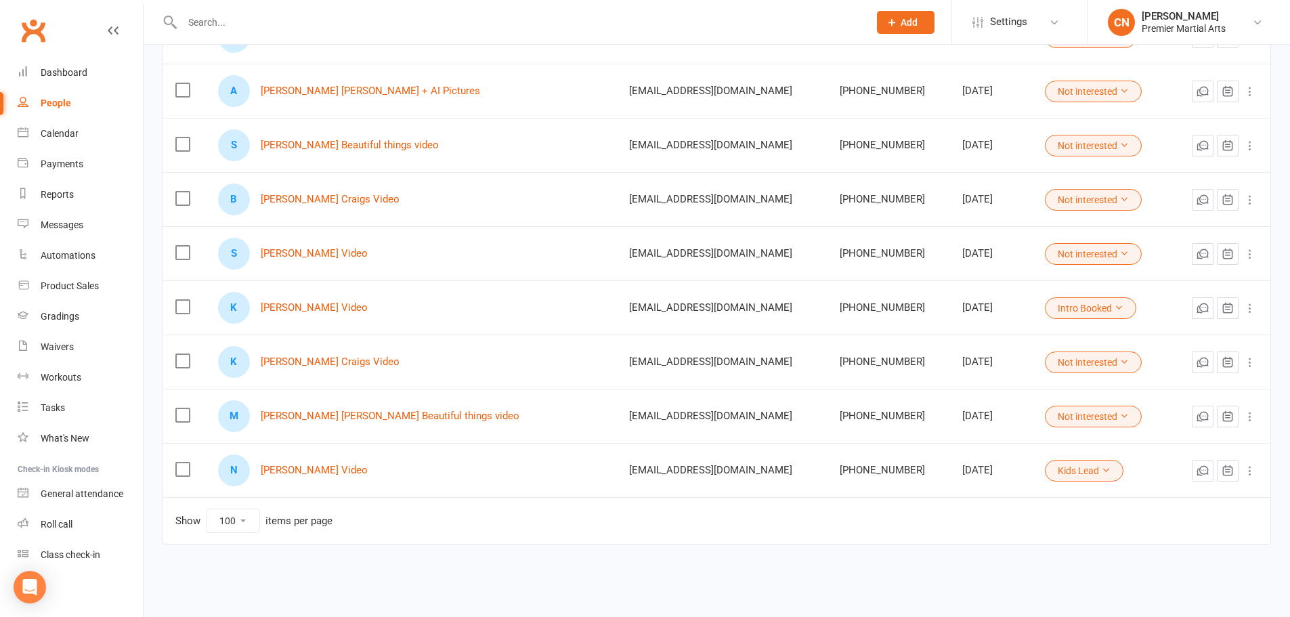
click at [184, 468] on label at bounding box center [182, 469] width 14 height 14
click at [184, 462] on input "checkbox" at bounding box center [182, 462] width 14 height 0
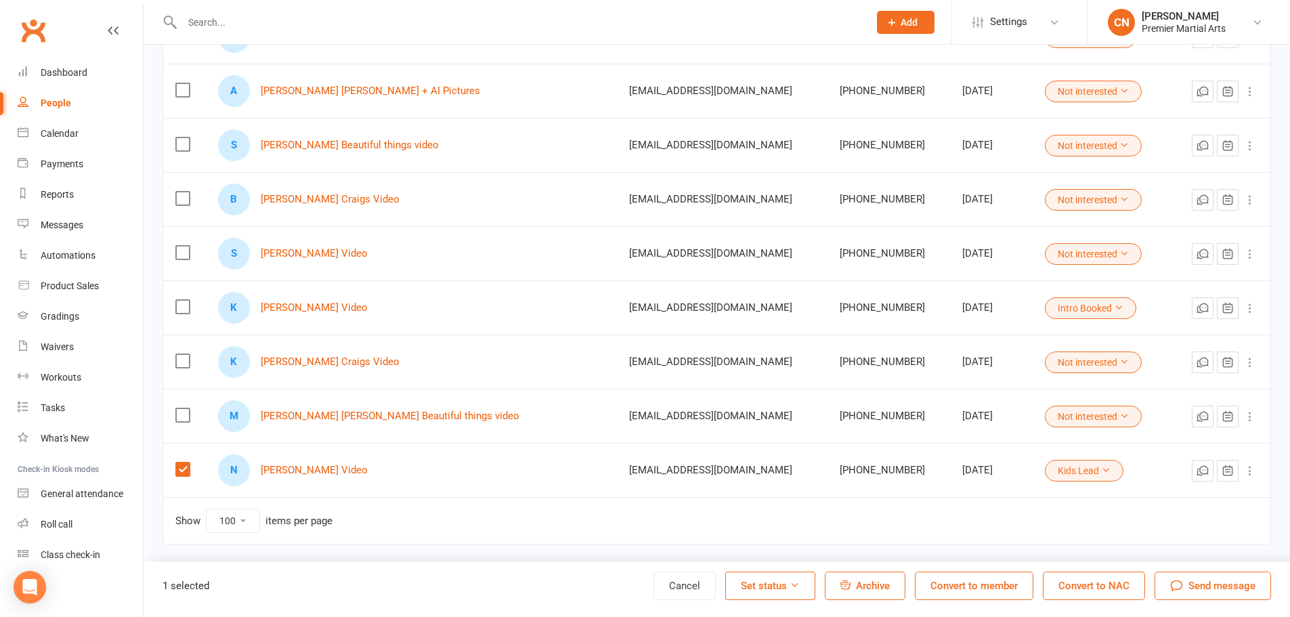
click at [777, 591] on button "Set status" at bounding box center [770, 586] width 90 height 28
click at [735, 553] on link "Intro Booked" at bounding box center [737, 550] width 134 height 27
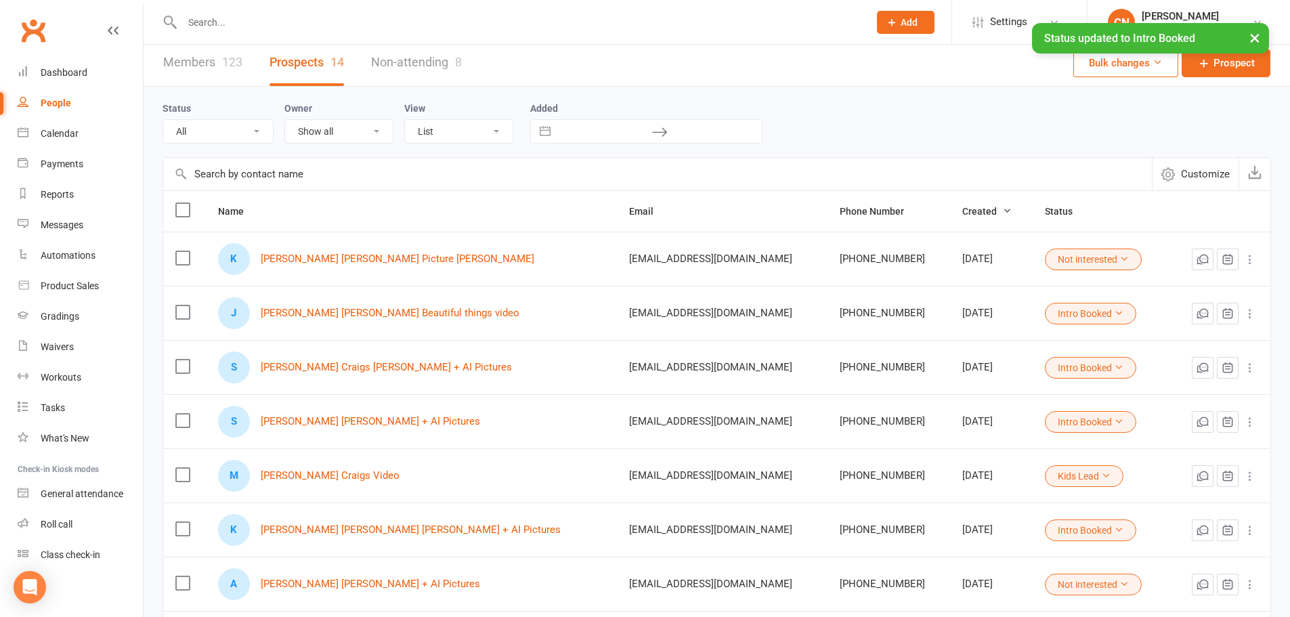
scroll to position [0, 0]
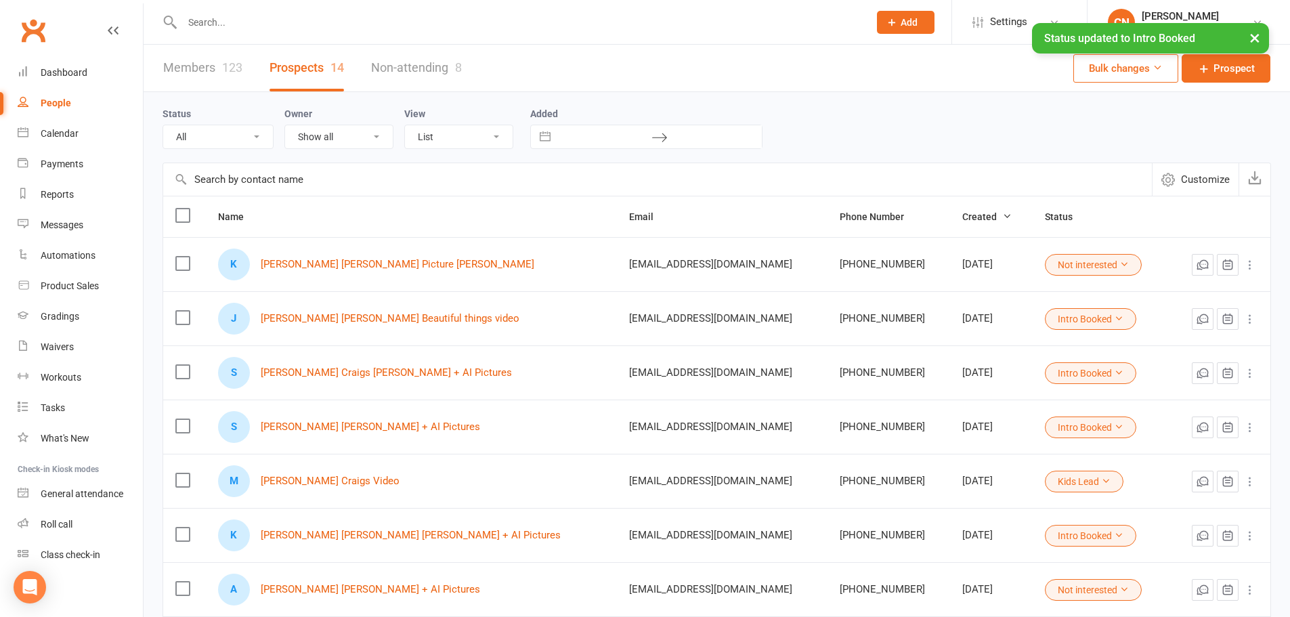
click at [183, 267] on label at bounding box center [182, 264] width 14 height 14
click at [183, 257] on input "checkbox" at bounding box center [182, 257] width 14 height 0
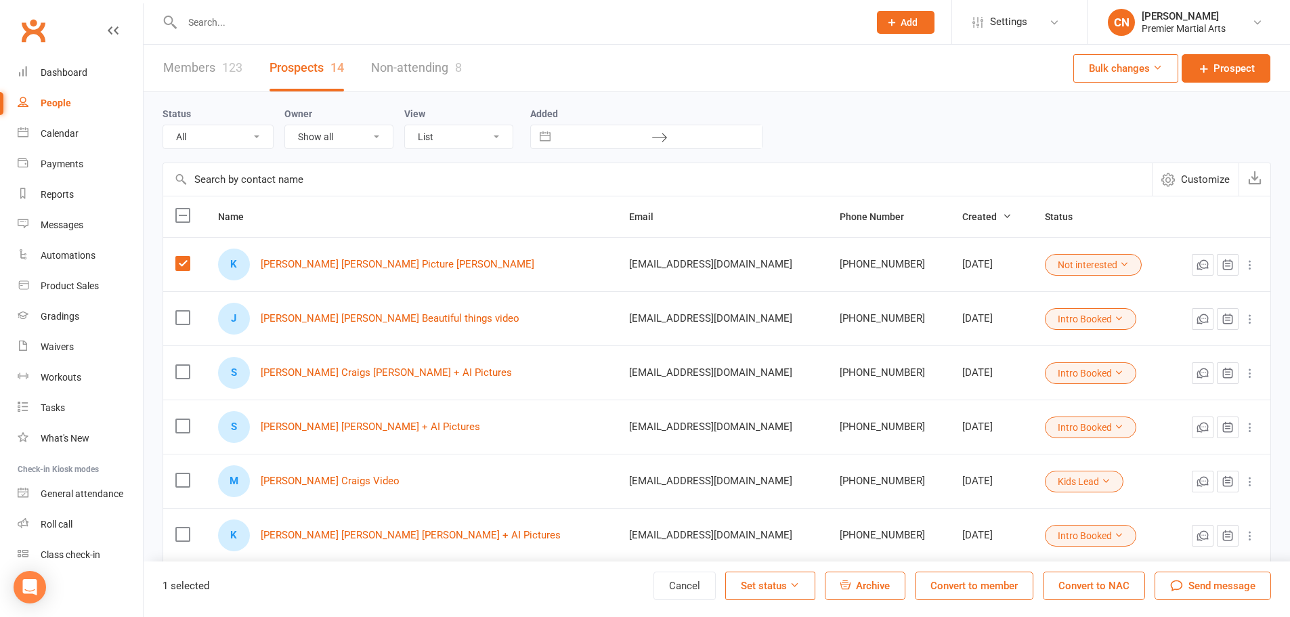
click at [804, 586] on button "Set status" at bounding box center [770, 586] width 90 height 28
click at [786, 61] on div "Members 123 Prospects 14 Non-attending 8 Bulk changes Prospect" at bounding box center [717, 68] width 1146 height 47
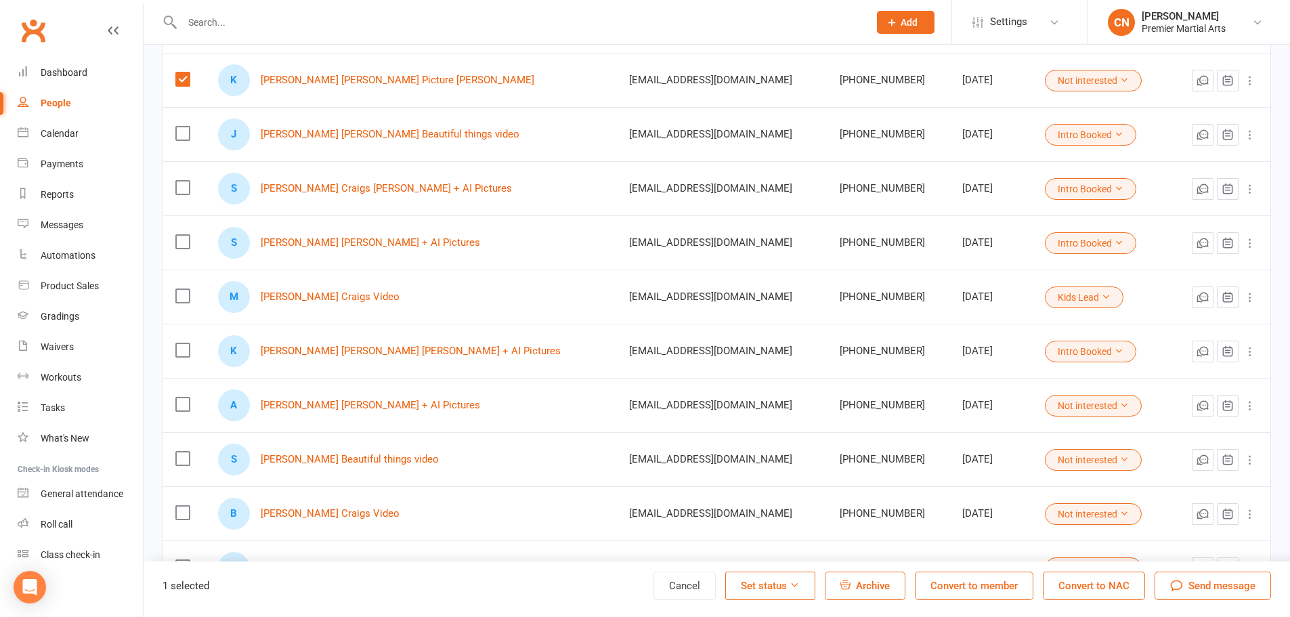
scroll to position [160, 0]
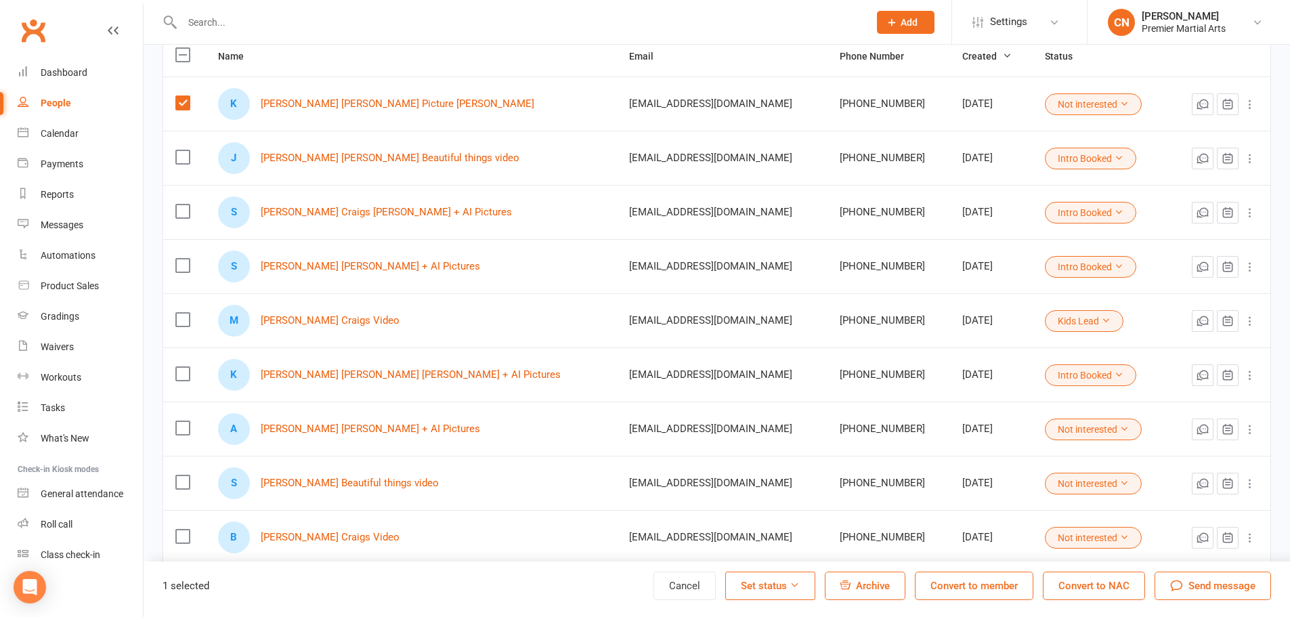
click at [184, 211] on label at bounding box center [182, 211] width 14 height 14
click at [184, 204] on input "checkbox" at bounding box center [182, 204] width 14 height 0
click at [183, 102] on label at bounding box center [182, 103] width 14 height 14
click at [183, 96] on input "checkbox" at bounding box center [182, 96] width 14 height 0
click at [1096, 215] on button "Intro Booked" at bounding box center [1090, 213] width 91 height 22
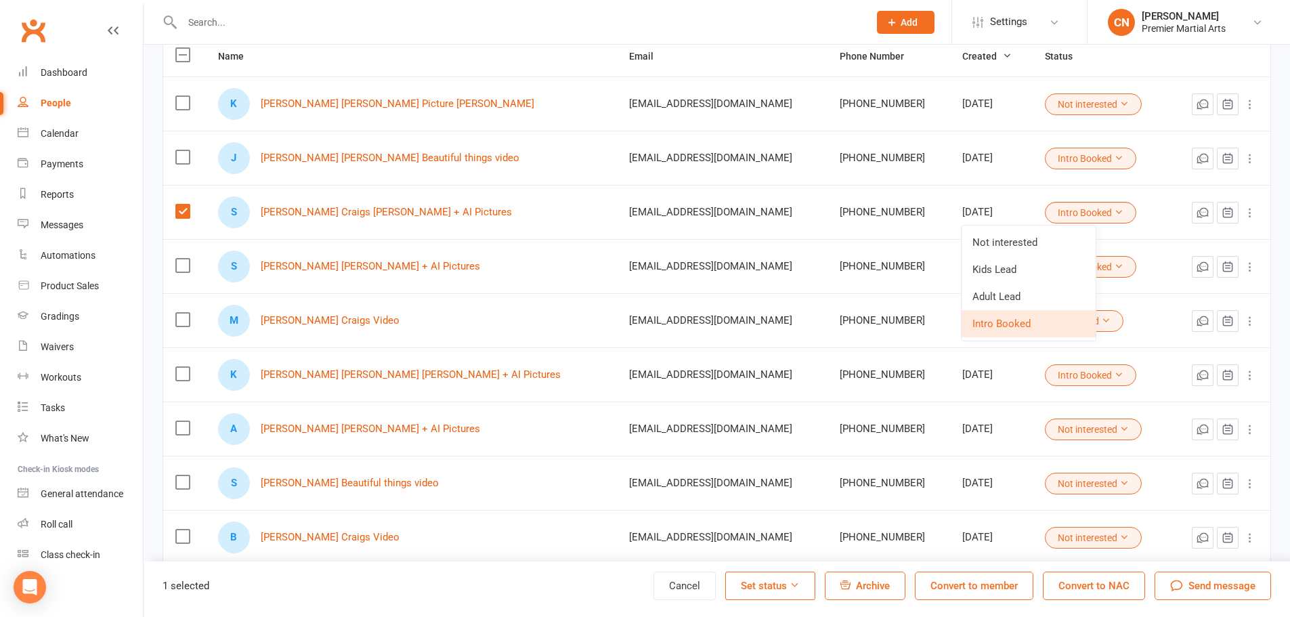
click at [1142, 206] on td "Intro Booked" at bounding box center [1101, 212] width 136 height 54
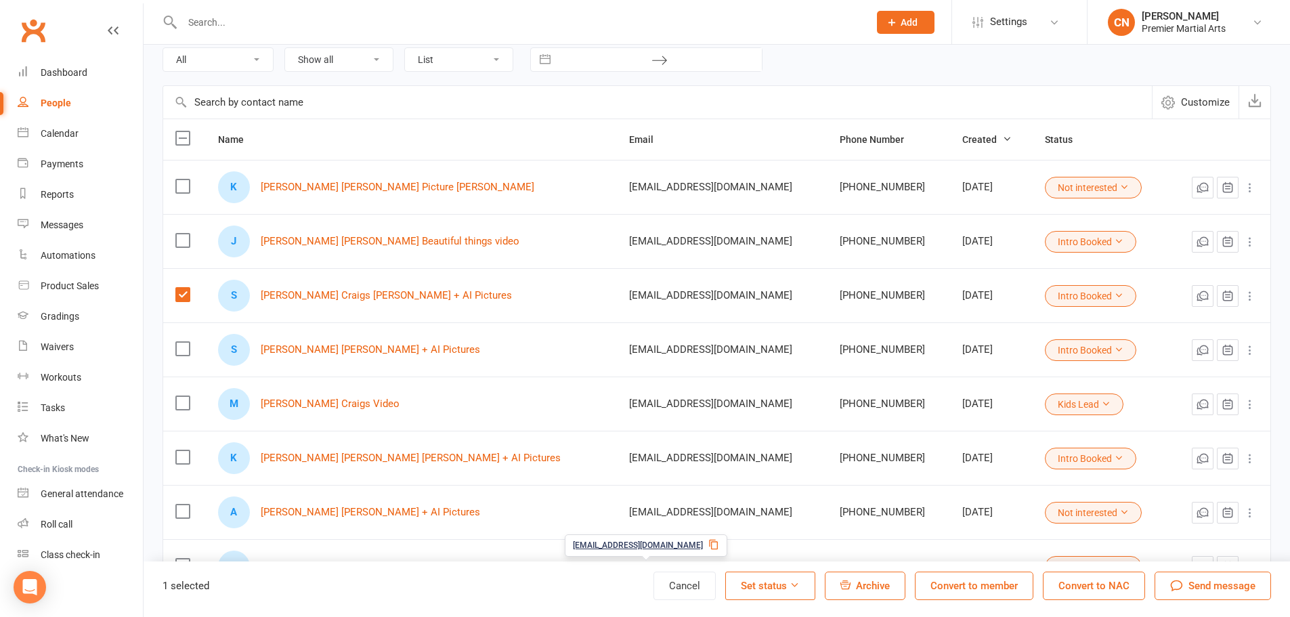
scroll to position [0, 0]
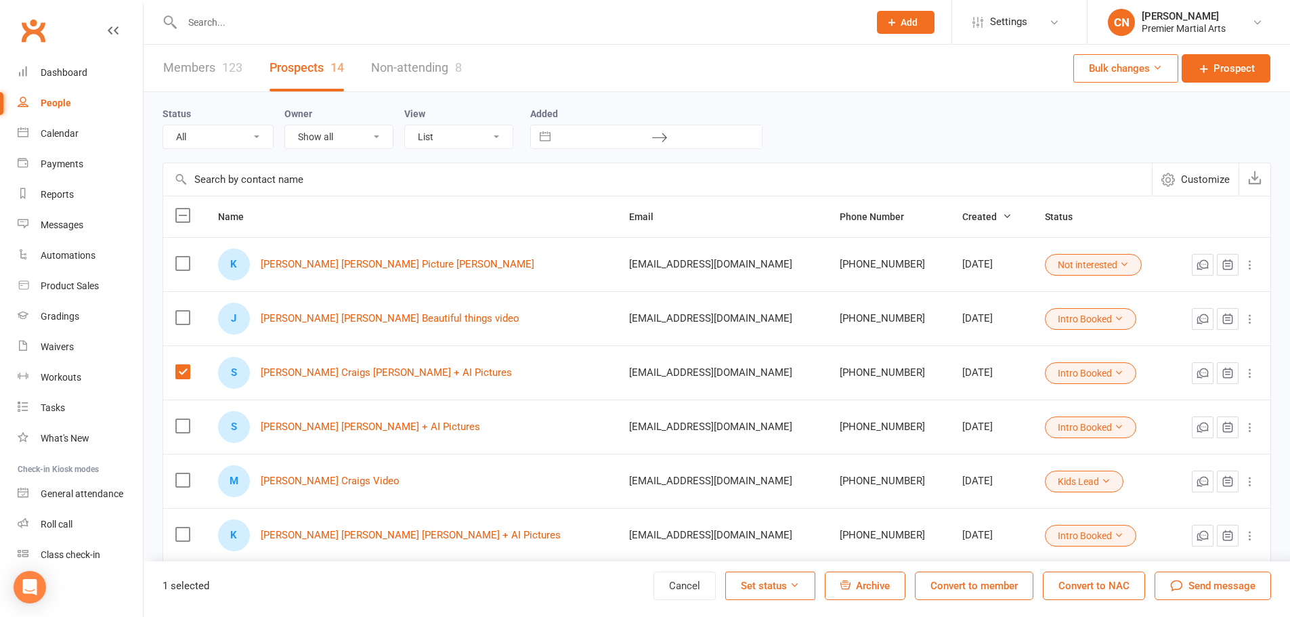
click at [185, 217] on label at bounding box center [182, 216] width 14 height 14
click at [185, 209] on input "checkbox" at bounding box center [182, 209] width 14 height 0
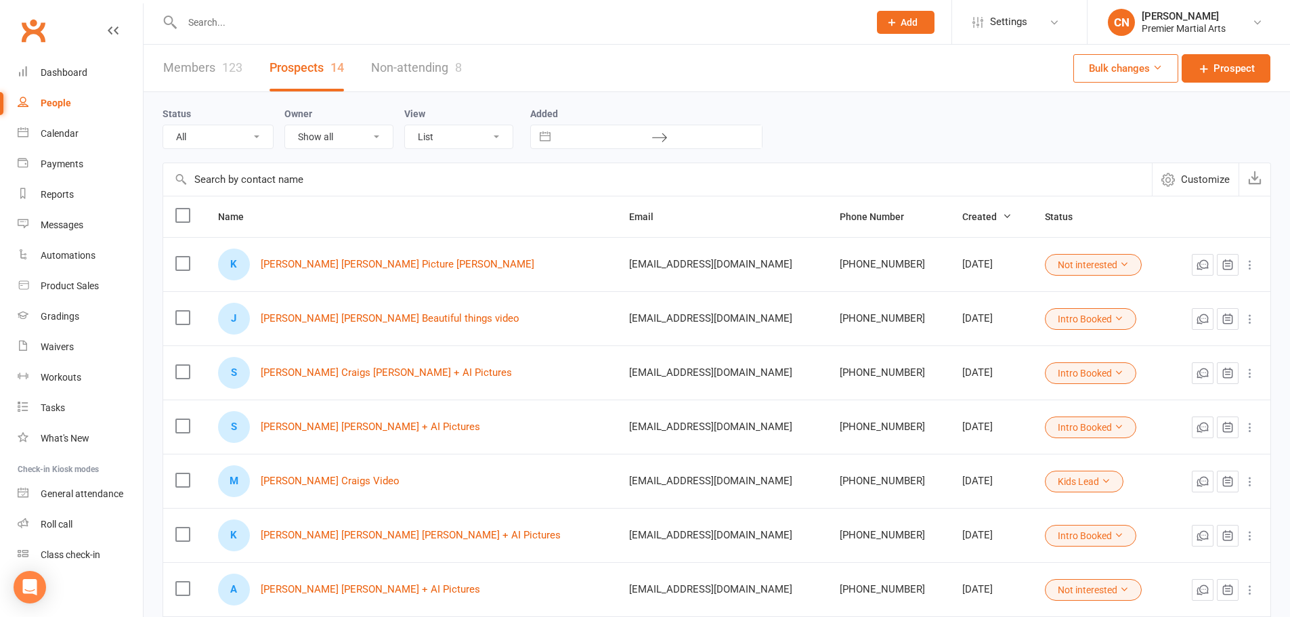
click at [185, 216] on label at bounding box center [182, 216] width 14 height 14
click at [185, 209] on input "checkbox" at bounding box center [182, 209] width 14 height 0
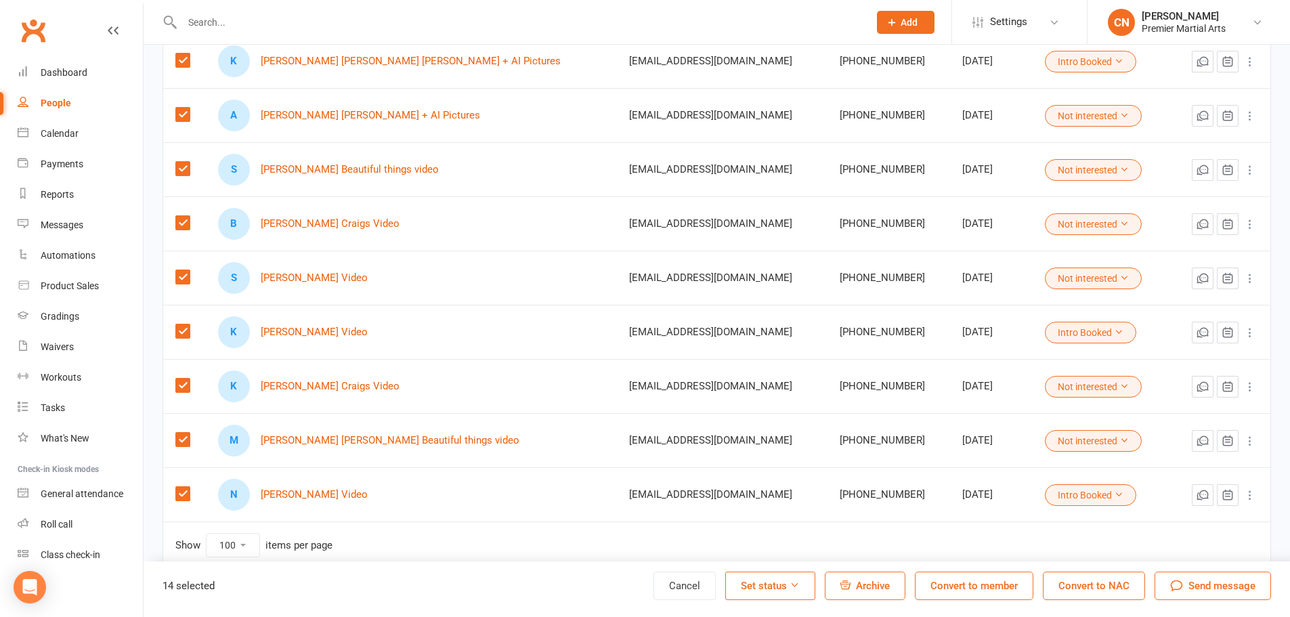
scroll to position [499, 0]
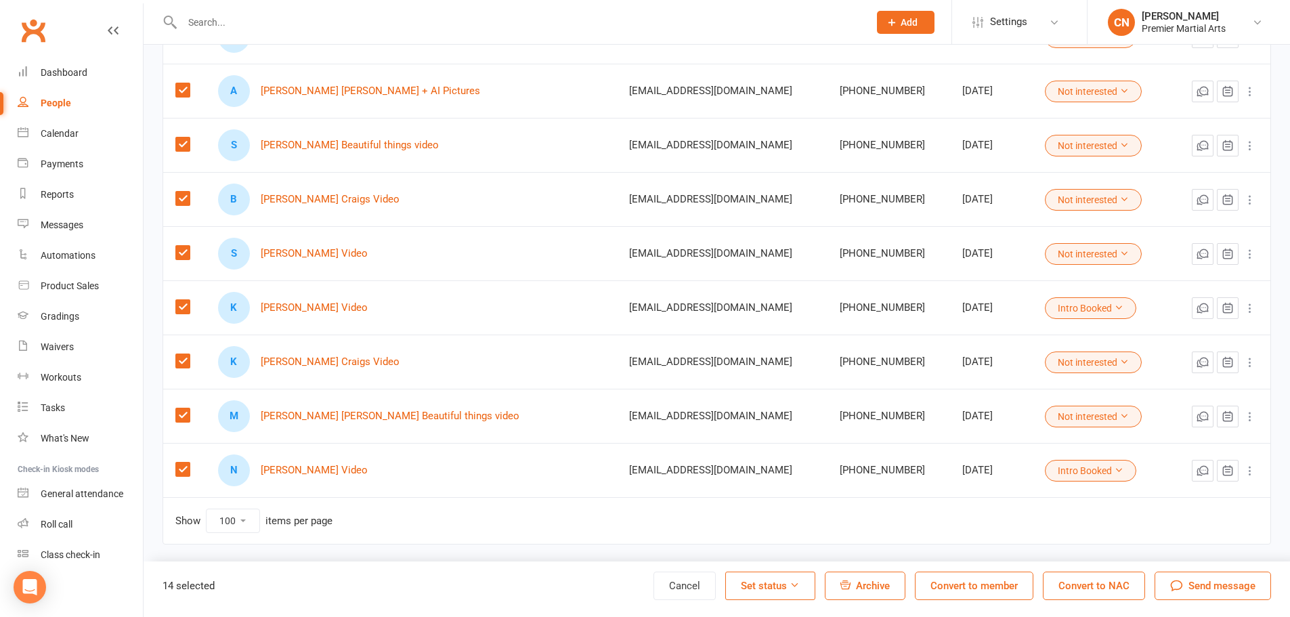
click at [861, 584] on span "Archive" at bounding box center [873, 586] width 34 height 12
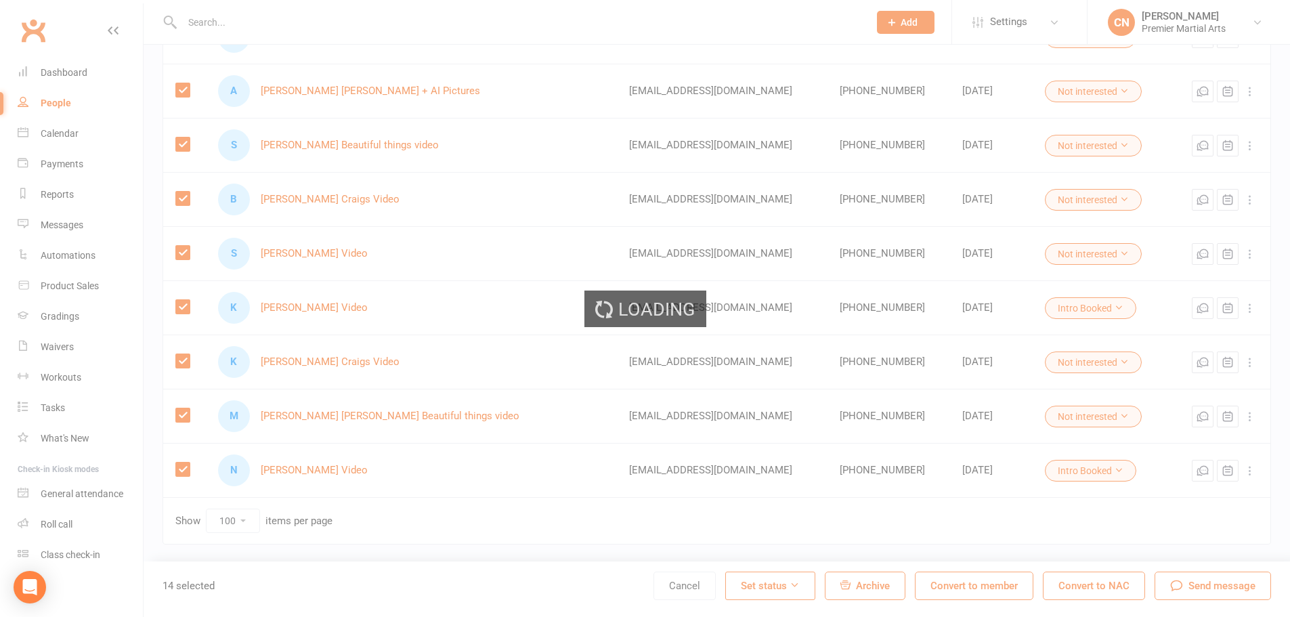
scroll to position [0, 0]
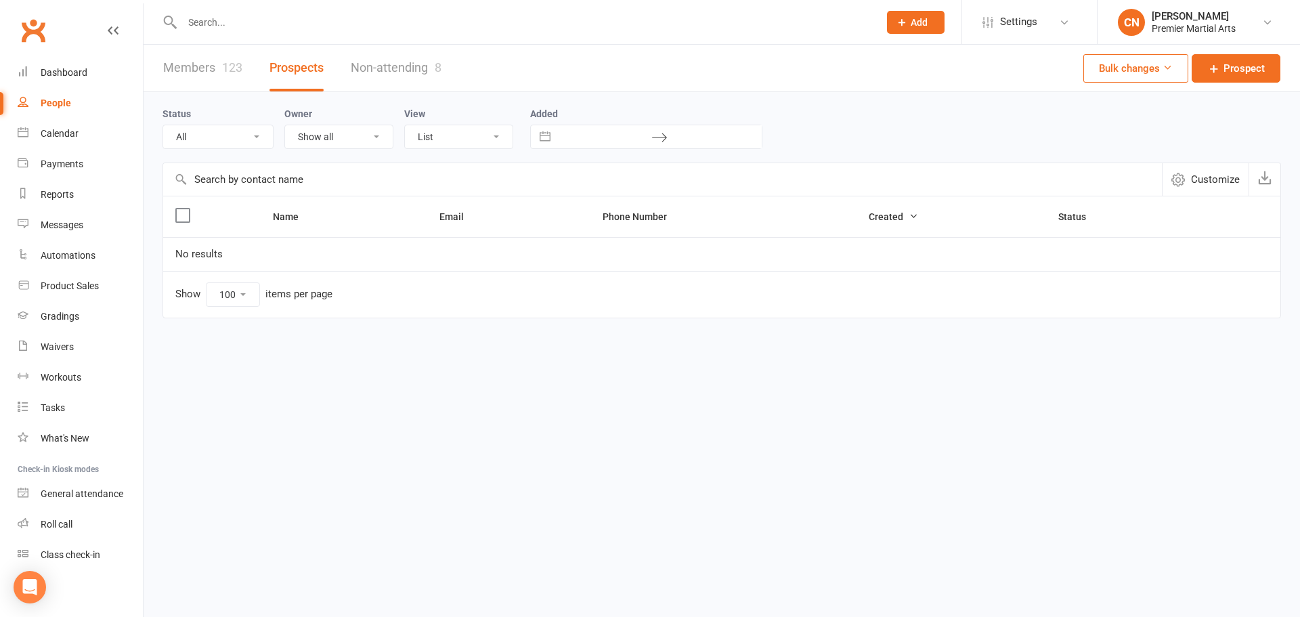
click at [410, 73] on link "Non-attending 8" at bounding box center [396, 68] width 91 height 47
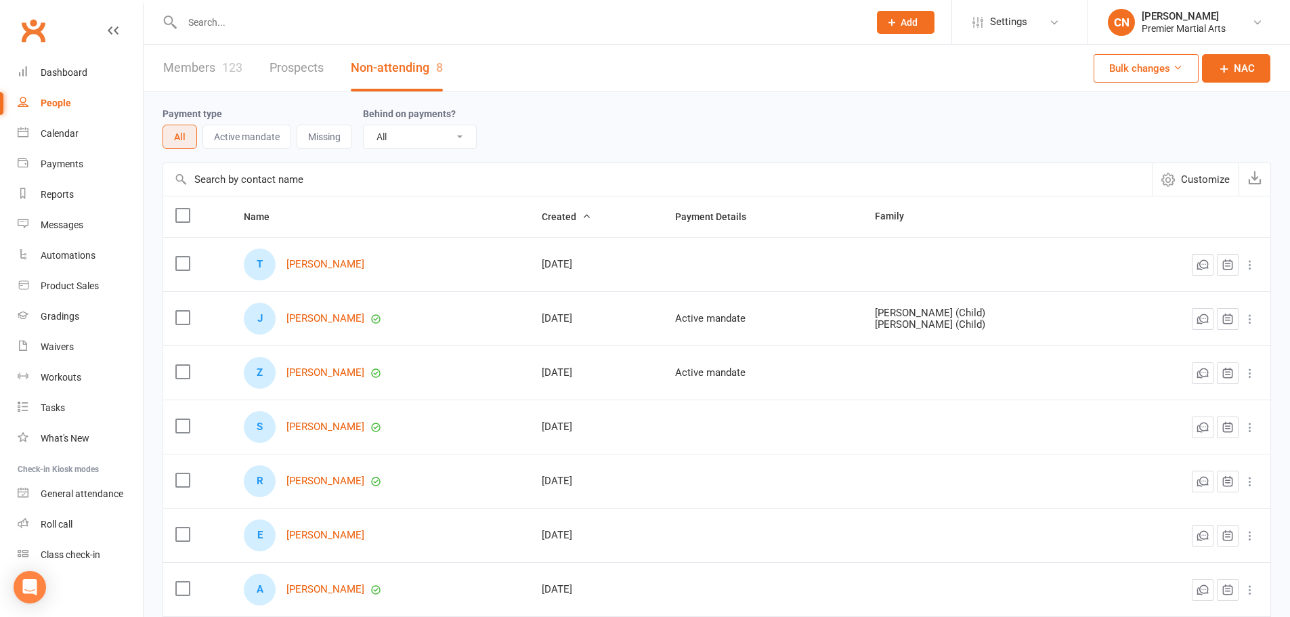
click at [202, 79] on link "Members 123" at bounding box center [202, 68] width 79 height 47
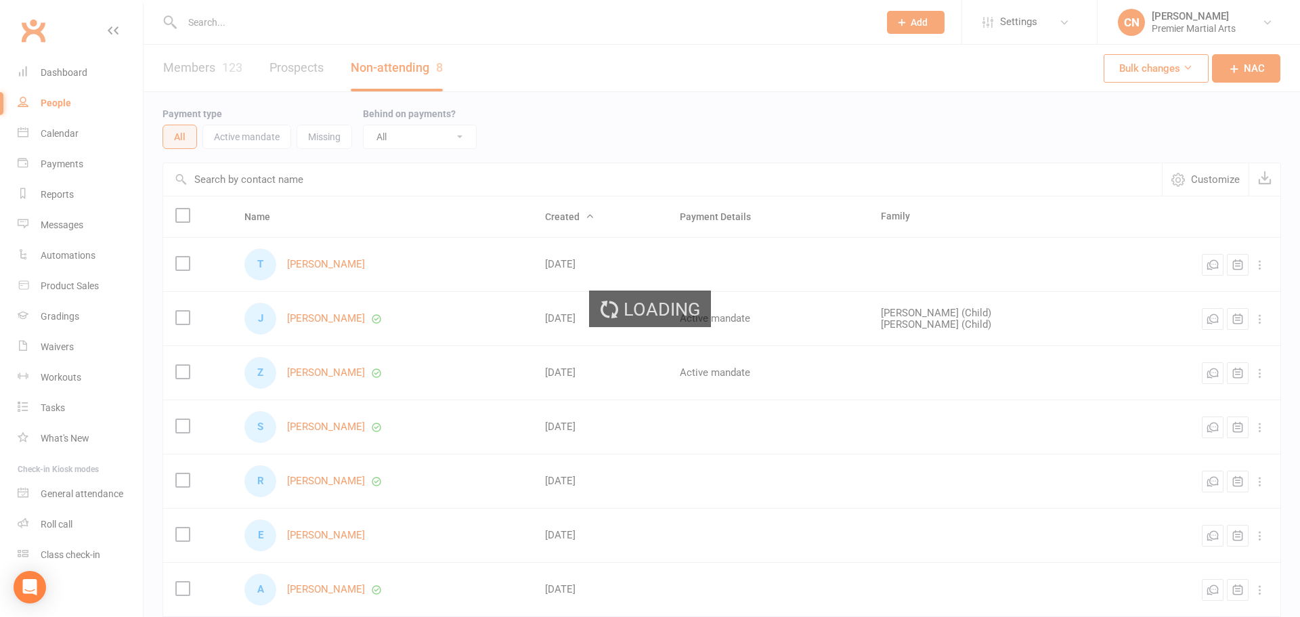
select select "100"
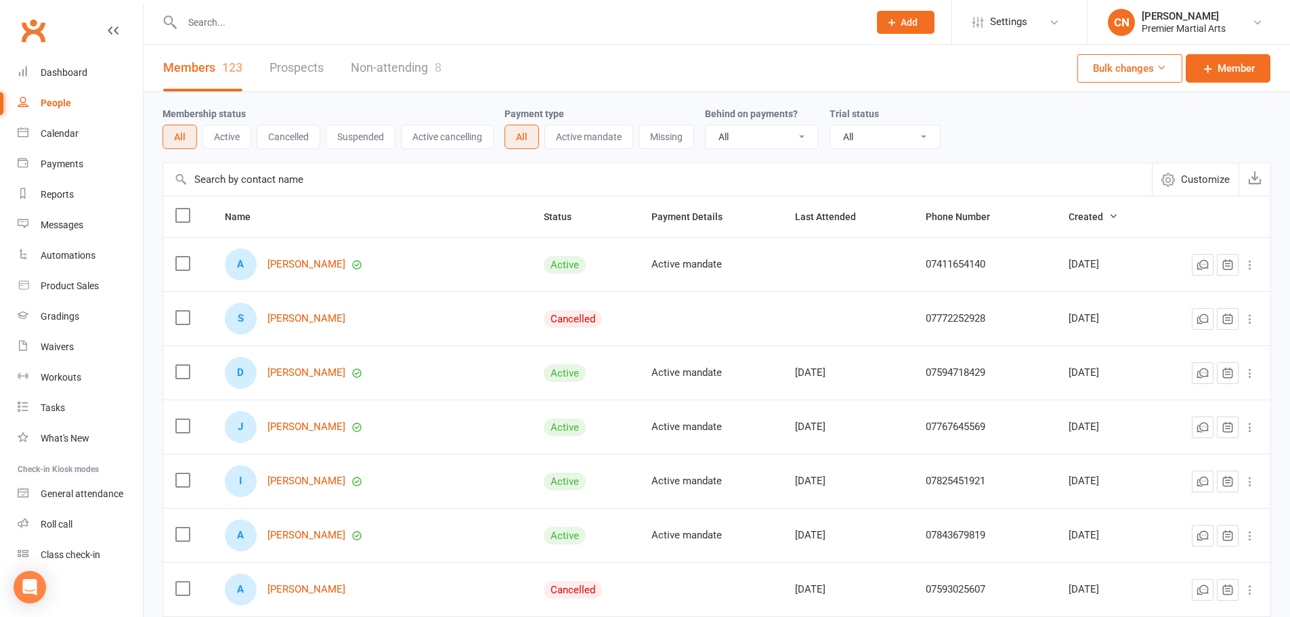
click at [236, 136] on button "Active" at bounding box center [226, 137] width 49 height 24
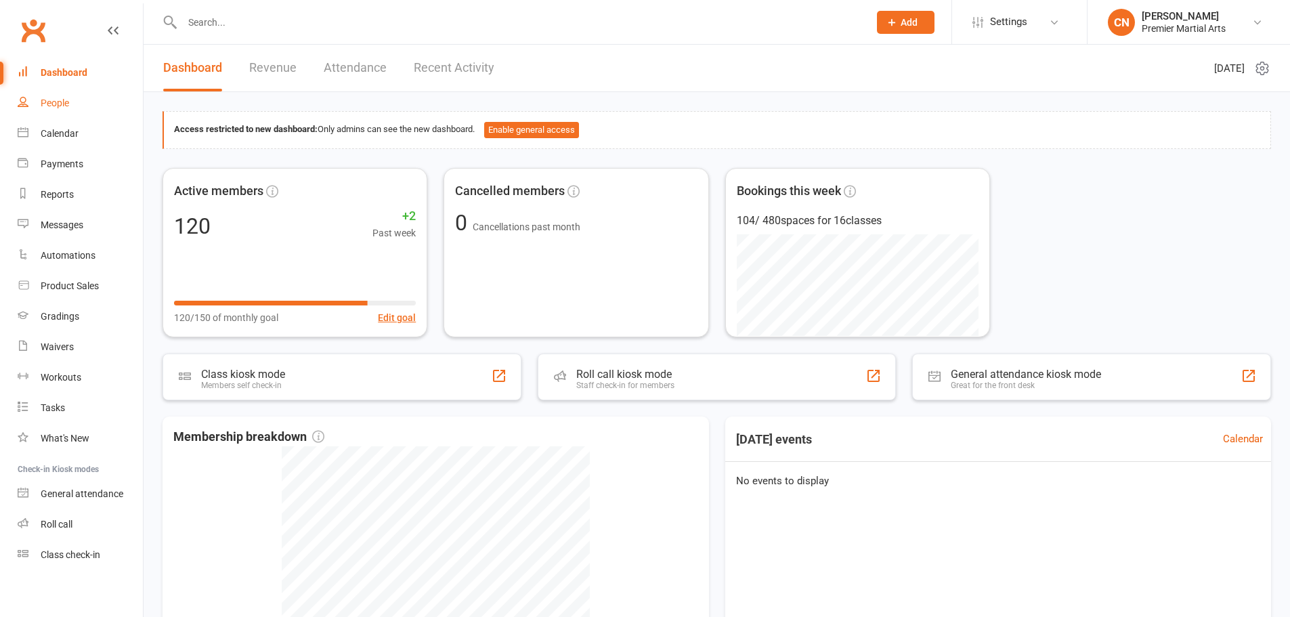
click at [56, 99] on div "People" at bounding box center [55, 103] width 28 height 11
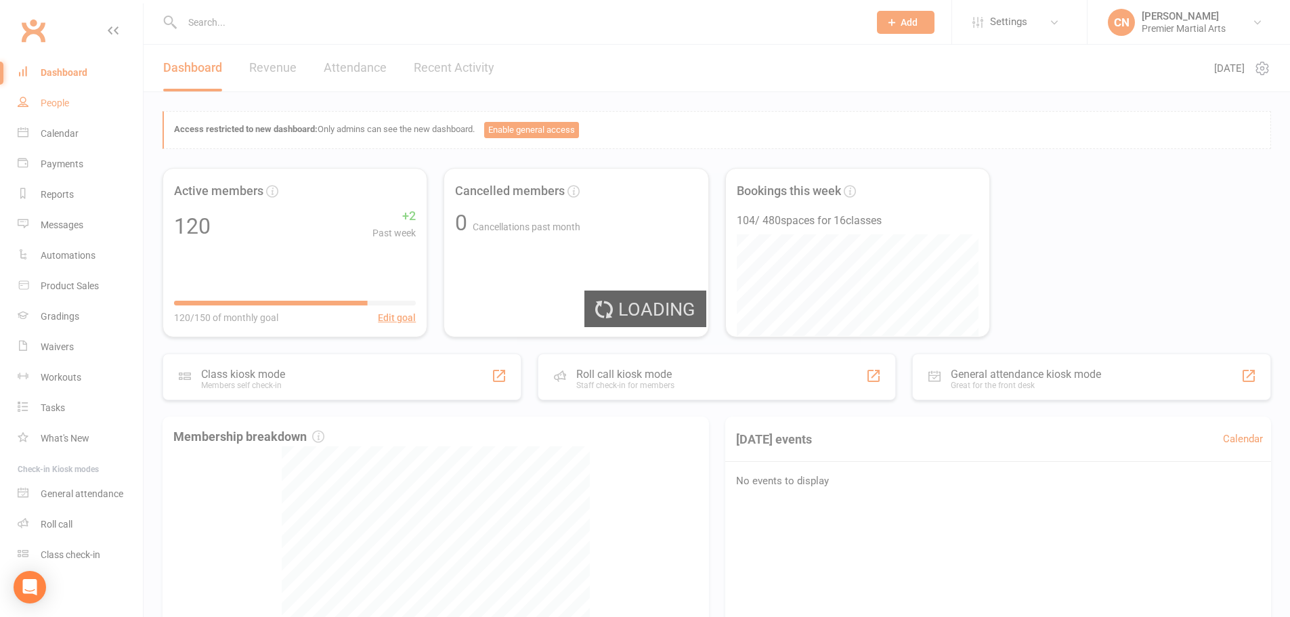
select select "100"
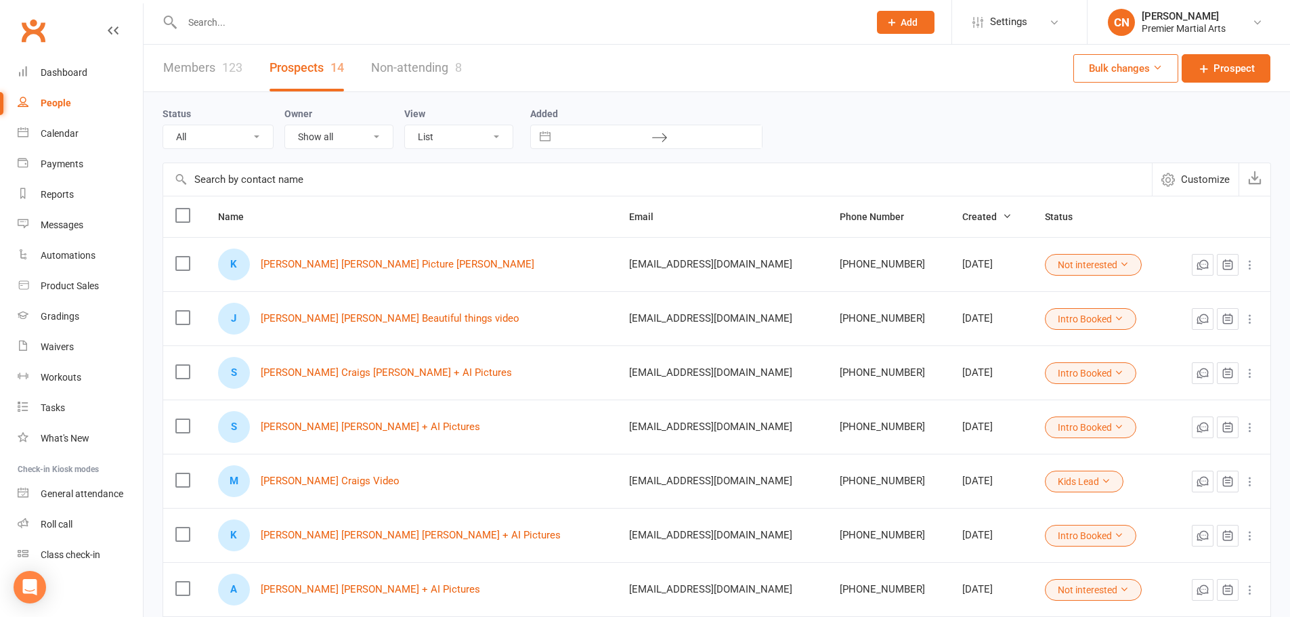
click at [211, 62] on link "Members 123" at bounding box center [202, 68] width 79 height 47
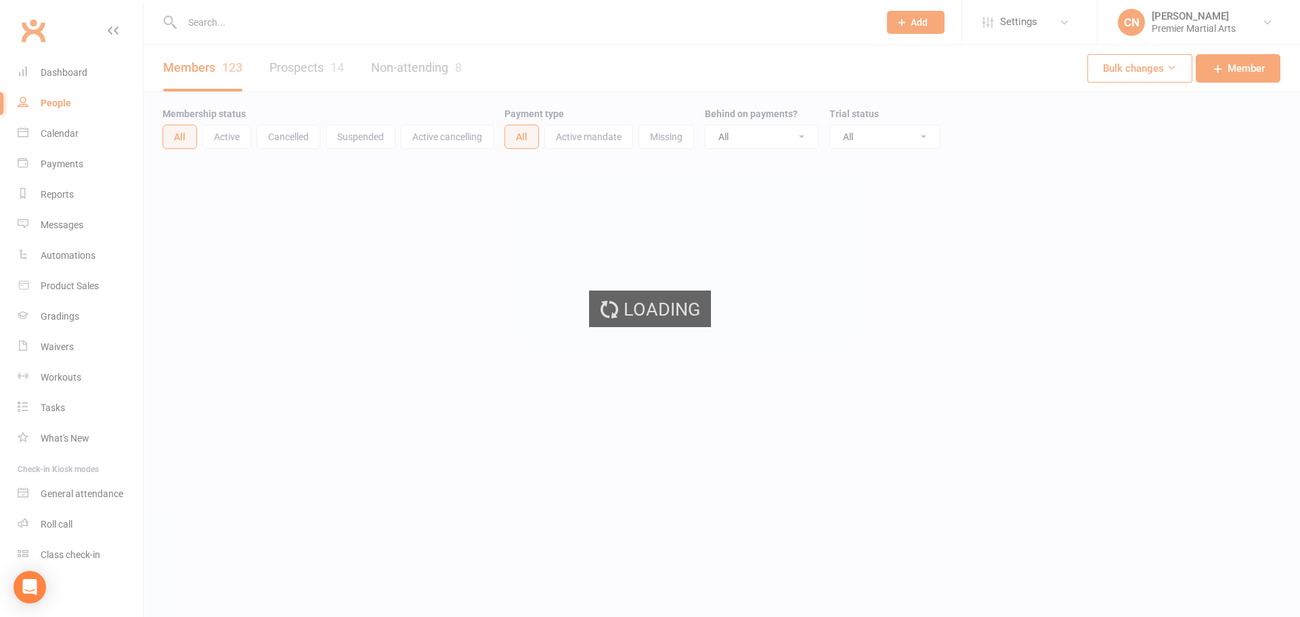
select select "100"
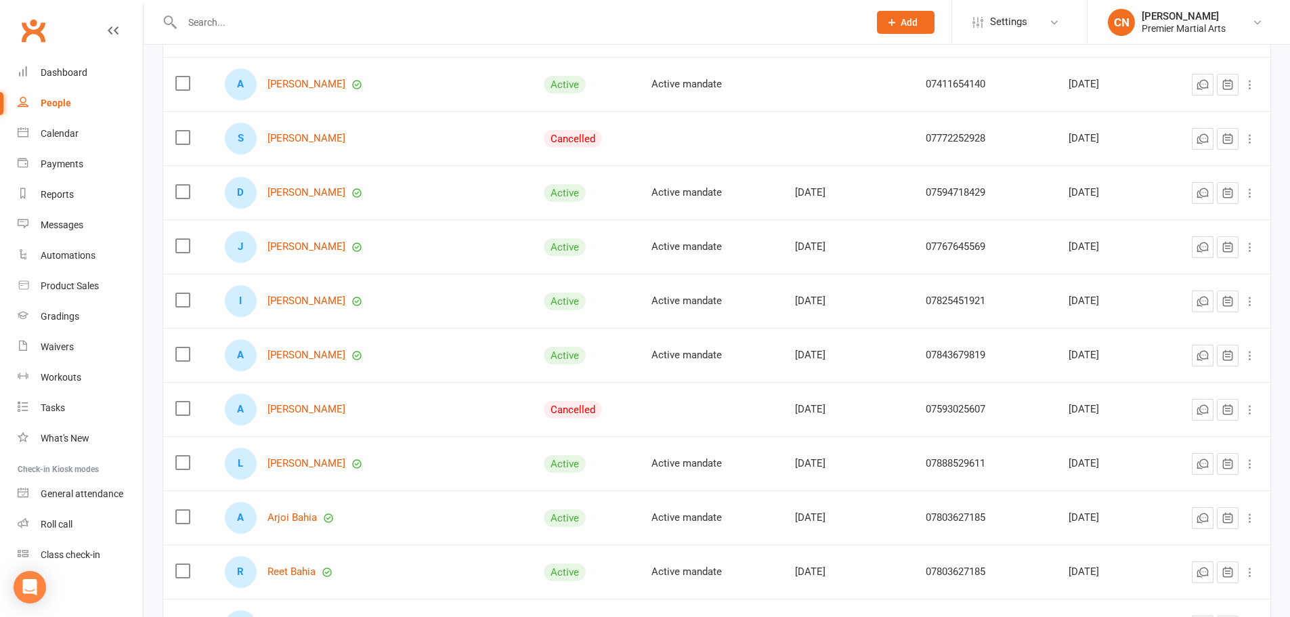
scroll to position [203, 0]
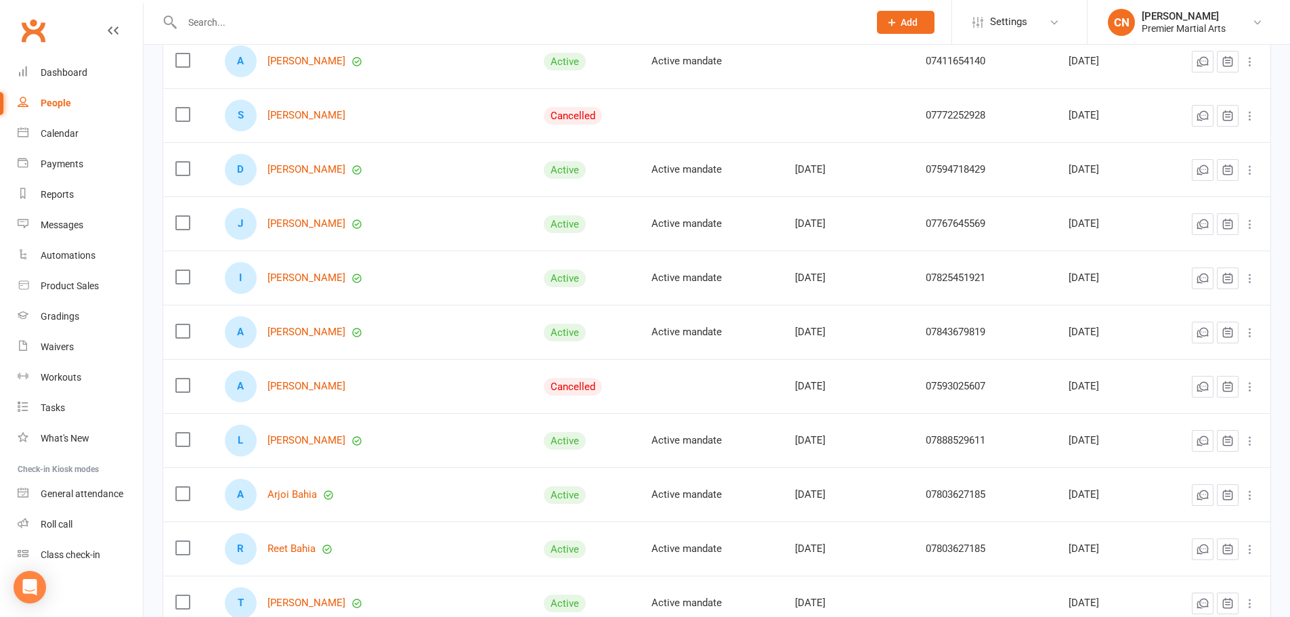
click at [927, 134] on td "07772252928" at bounding box center [984, 115] width 143 height 54
